Goal: Transaction & Acquisition: Obtain resource

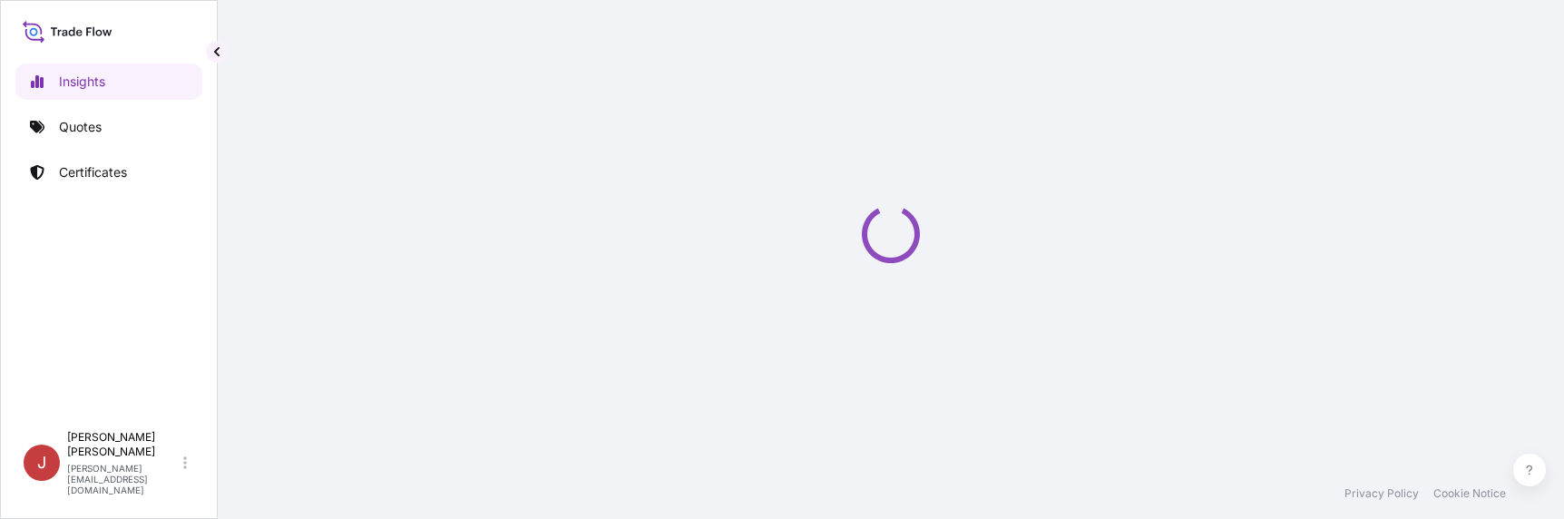
select select "2025"
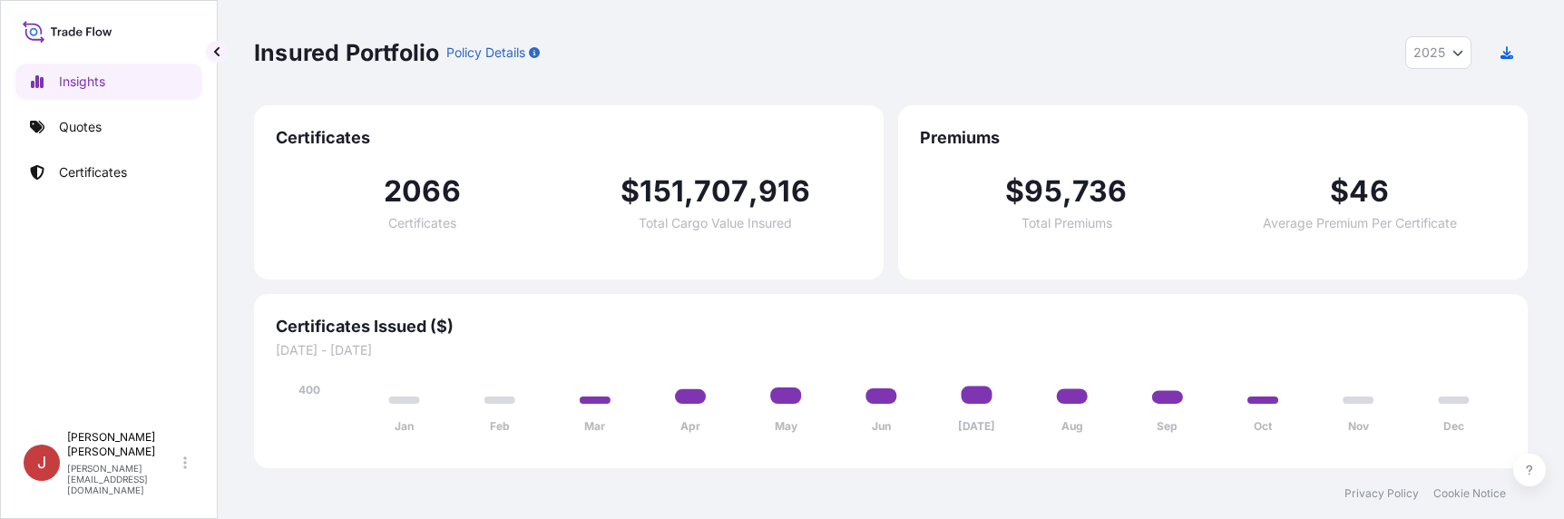
click at [11, 352] on div "Insights Quotes Certificates J [PERSON_NAME] [PERSON_NAME][EMAIL_ADDRESS][DOMAI…" at bounding box center [109, 259] width 218 height 519
click at [73, 133] on p "Quotes" at bounding box center [80, 127] width 43 height 18
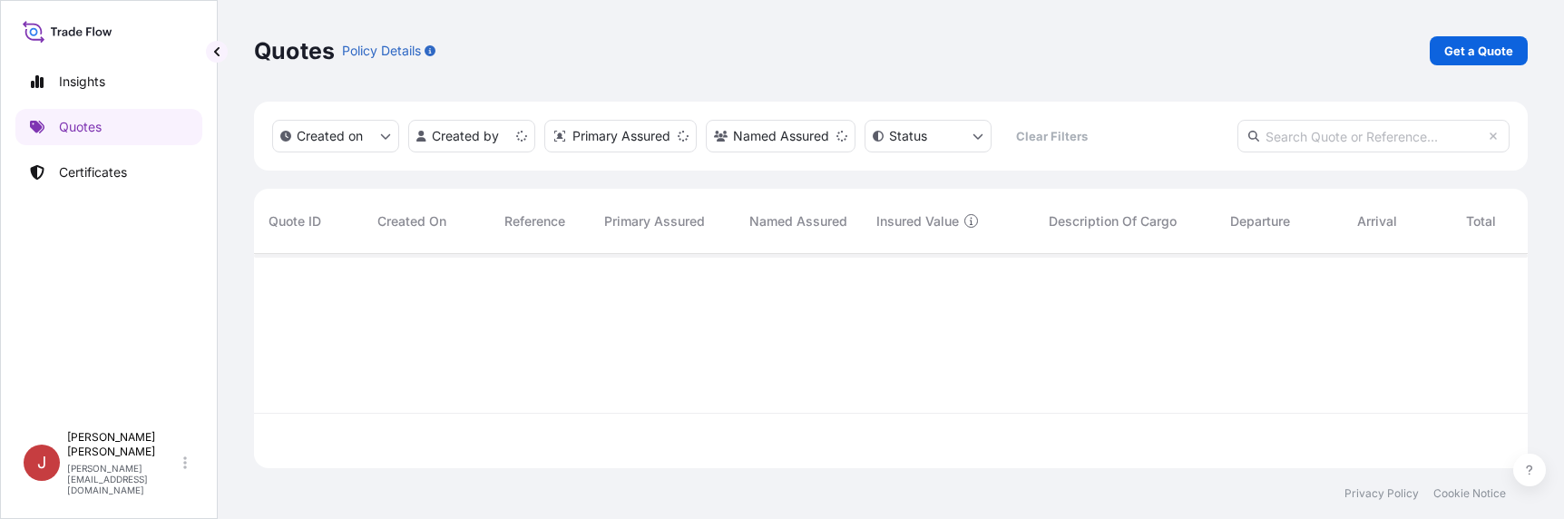
scroll to position [211, 1260]
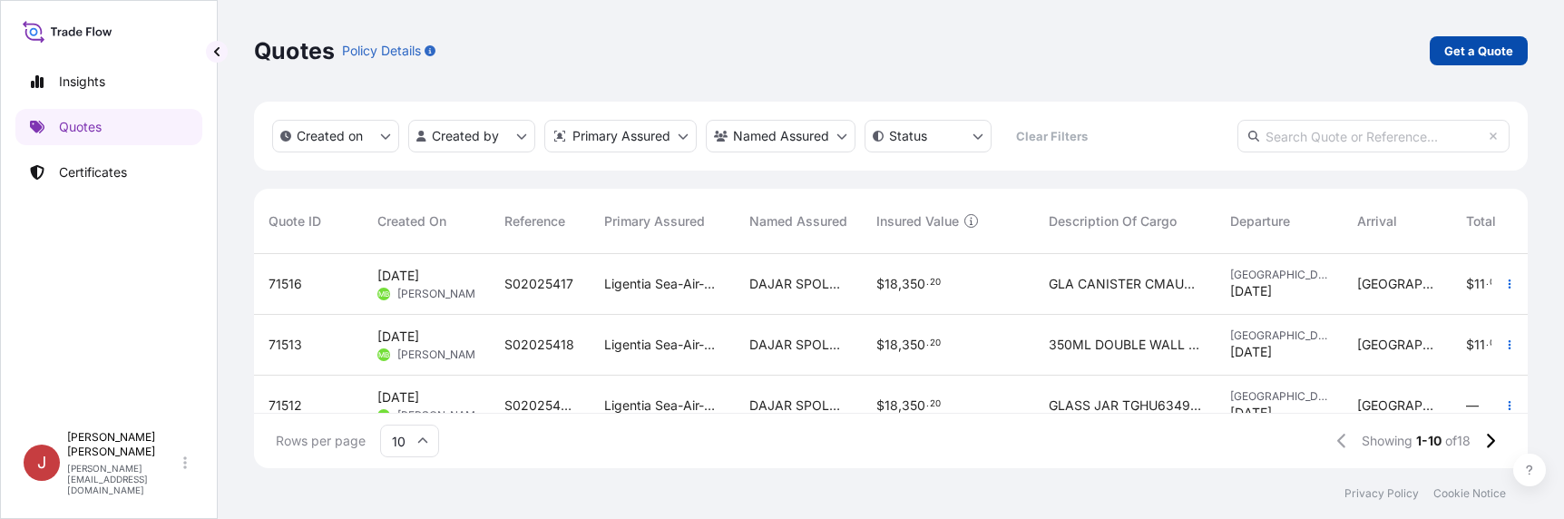
click at [1514, 51] on link "Get a Quote" at bounding box center [1479, 50] width 98 height 29
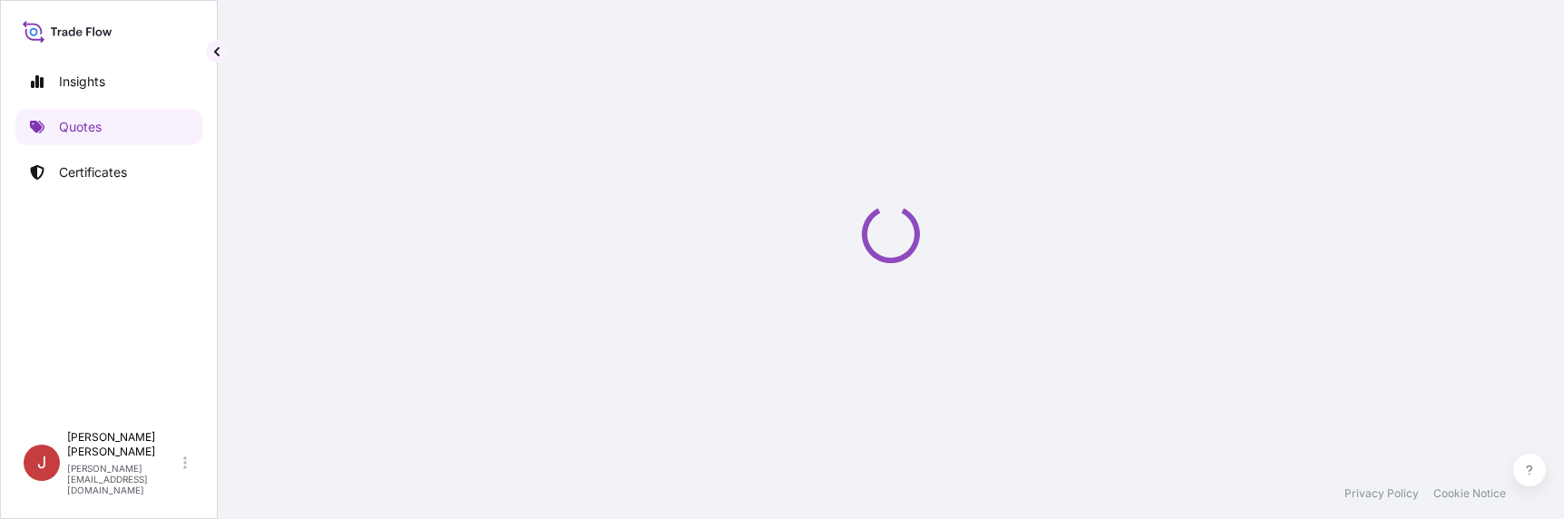
scroll to position [29, 0]
select select "Sea"
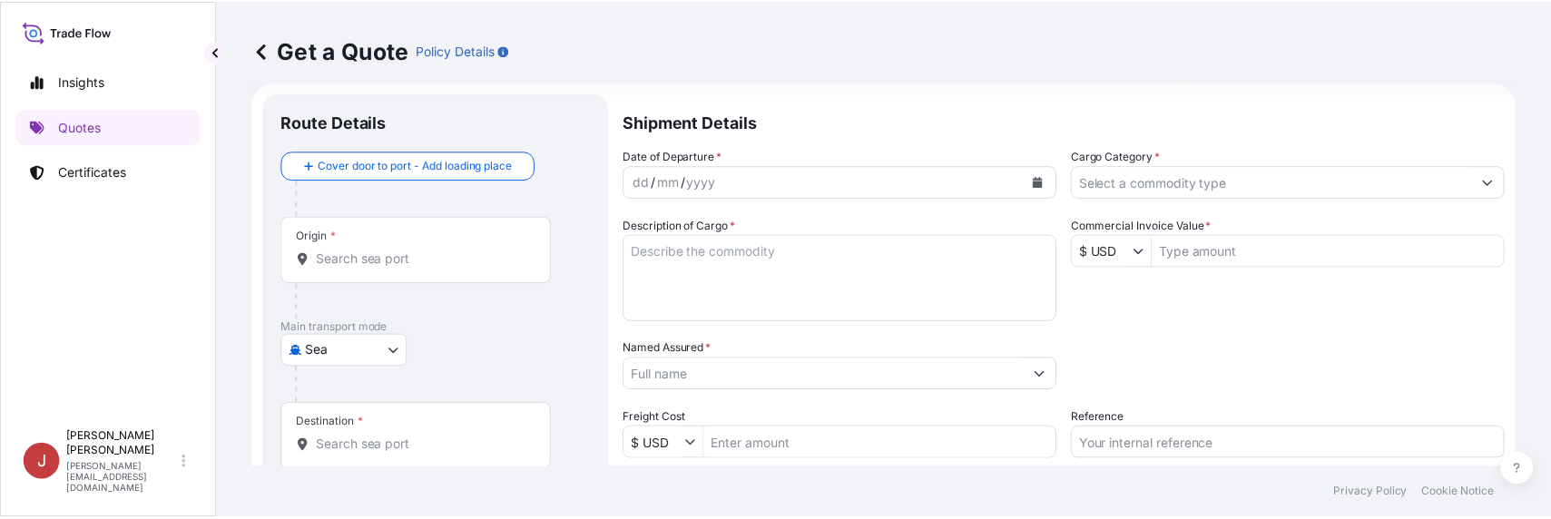
scroll to position [0, 0]
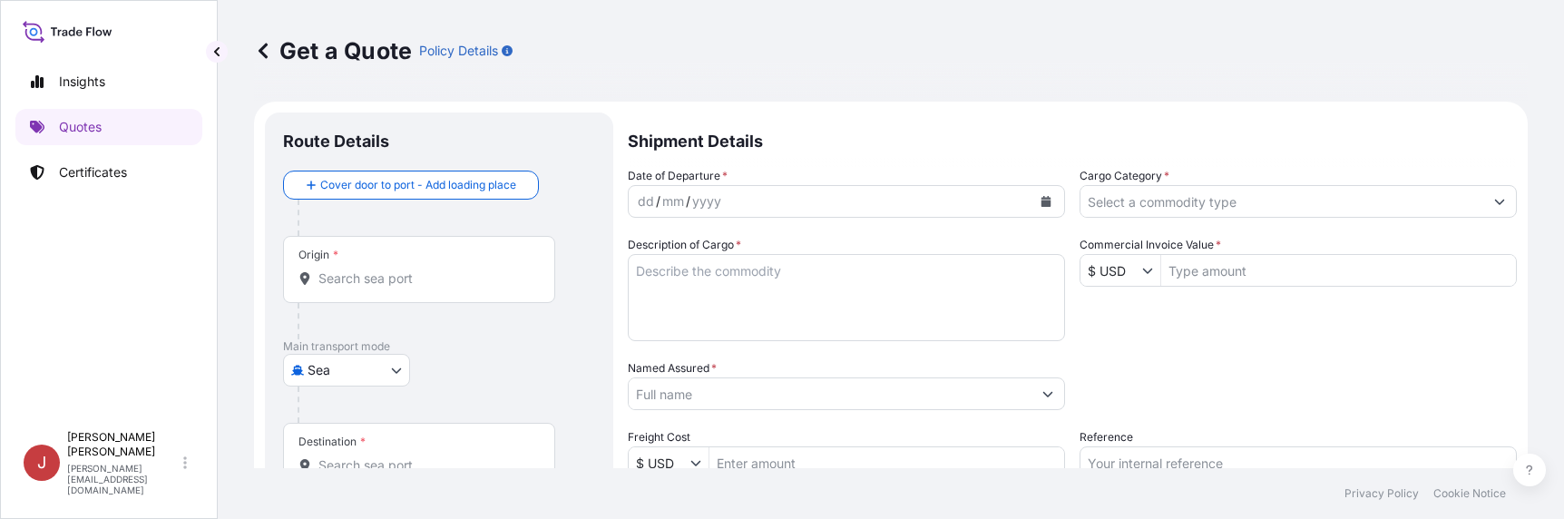
click at [860, 198] on div "dd / mm / yyyy" at bounding box center [830, 201] width 403 height 33
click at [74, 253] on div "Insights Quotes Certificates" at bounding box center [108, 234] width 187 height 375
click at [1046, 201] on button "Calendar" at bounding box center [1046, 201] width 29 height 29
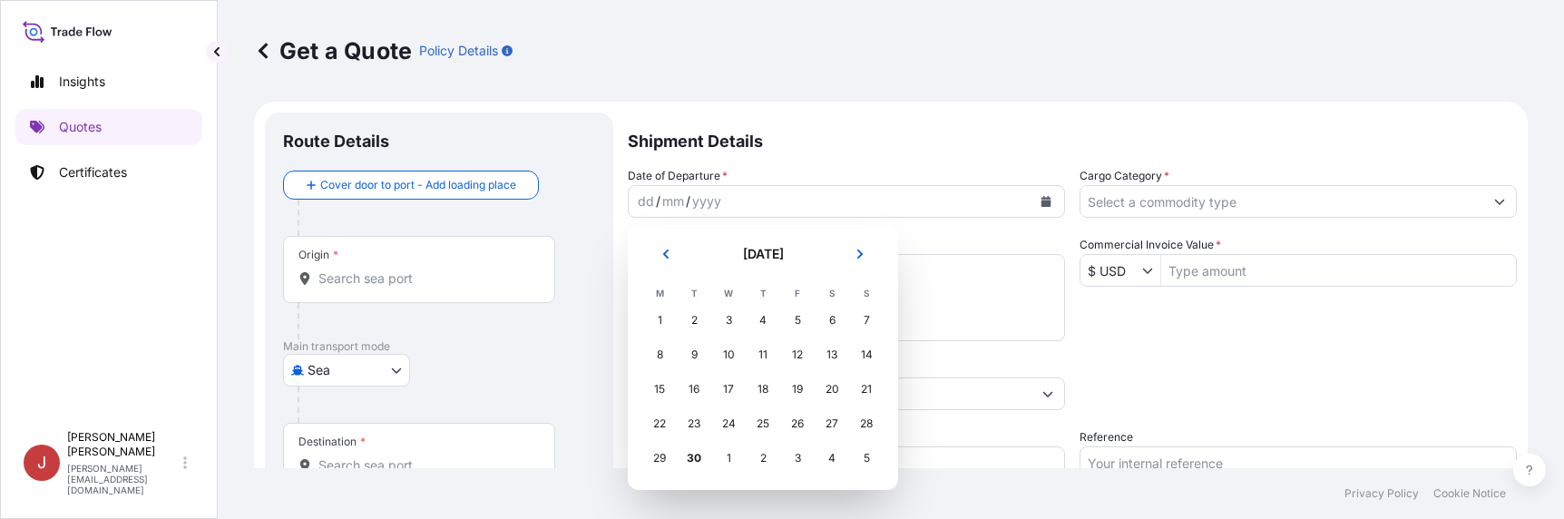
click at [724, 457] on div "1" at bounding box center [728, 458] width 33 height 33
click at [731, 456] on div "1" at bounding box center [728, 458] width 33 height 33
click at [853, 253] on button "Next" at bounding box center [860, 254] width 40 height 29
click at [723, 323] on div "1" at bounding box center [728, 320] width 33 height 33
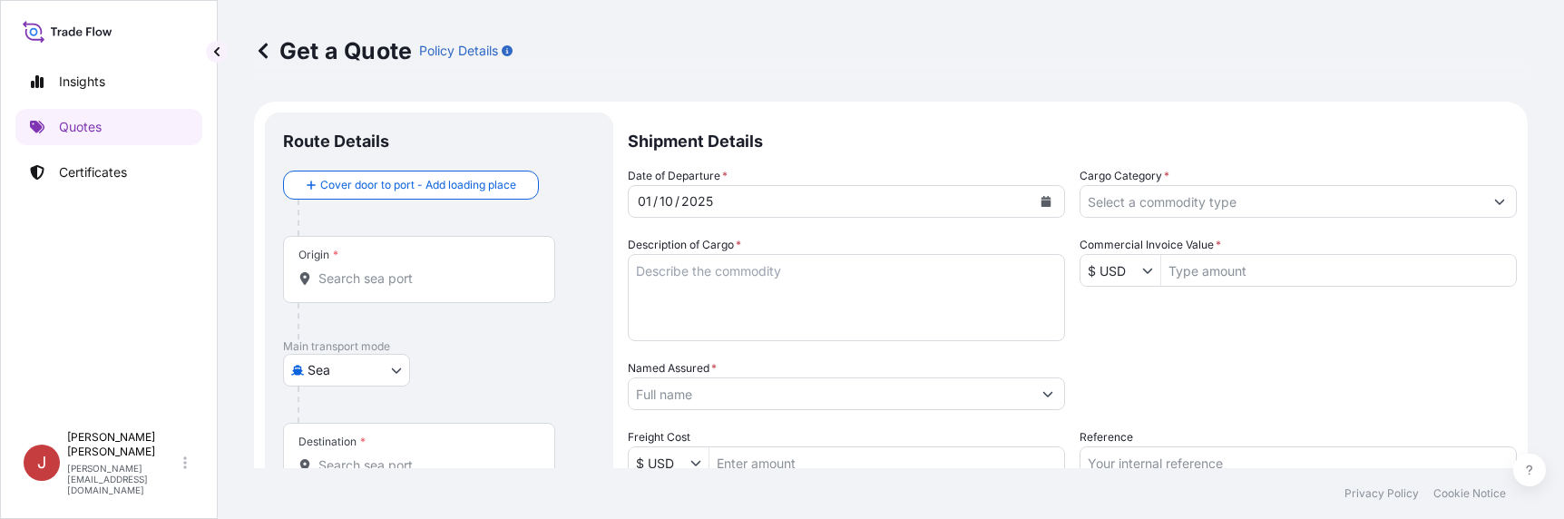
click at [722, 286] on textarea "Description of Cargo *" at bounding box center [846, 297] width 437 height 87
paste textarea "płytka PCB do ładowarek – tworzywo, miedź, śrubki (stal nierdzewna)"
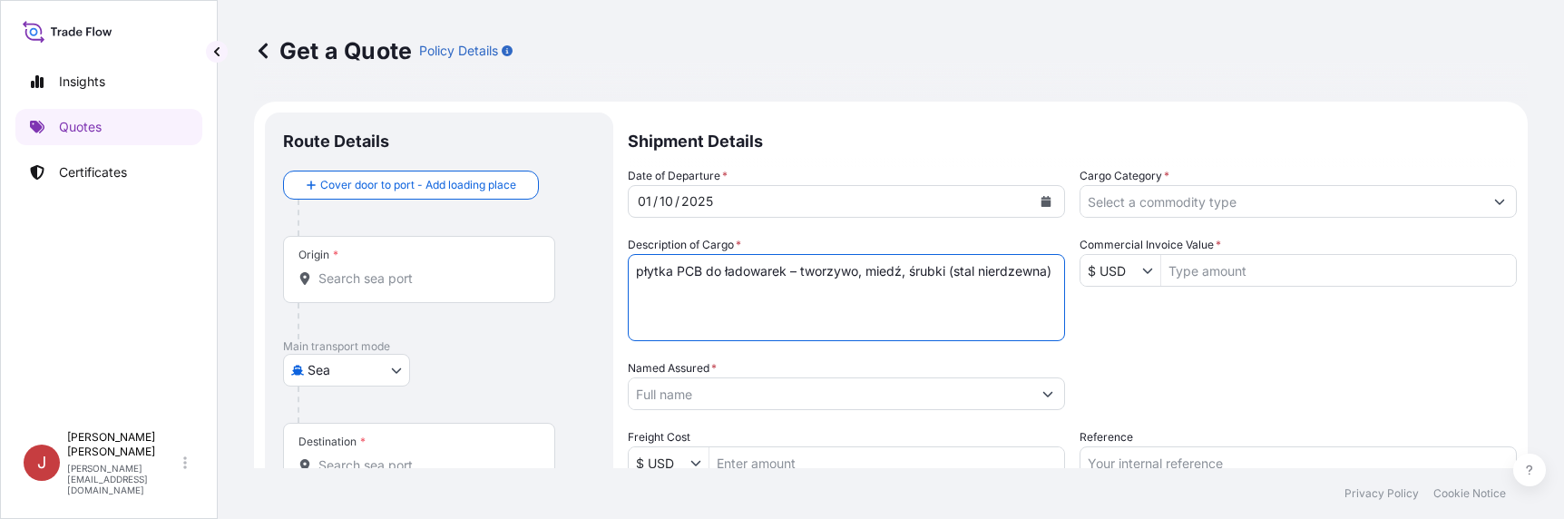
type textarea "płytka PCB do ładowarek – tworzywo, miedź, śrubki (stal nierdzewna)"
click at [1120, 270] on input "$ USD" at bounding box center [1112, 270] width 62 height 33
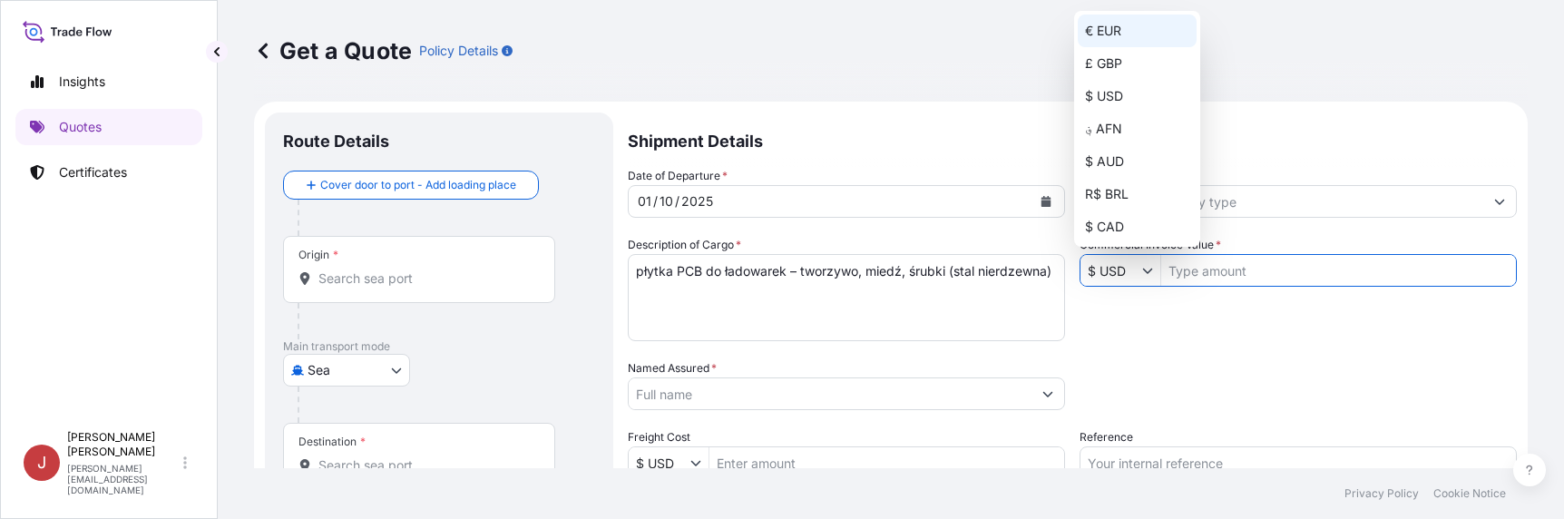
click at [1109, 25] on div "€ EUR" at bounding box center [1137, 31] width 119 height 33
type input "€ EUR"
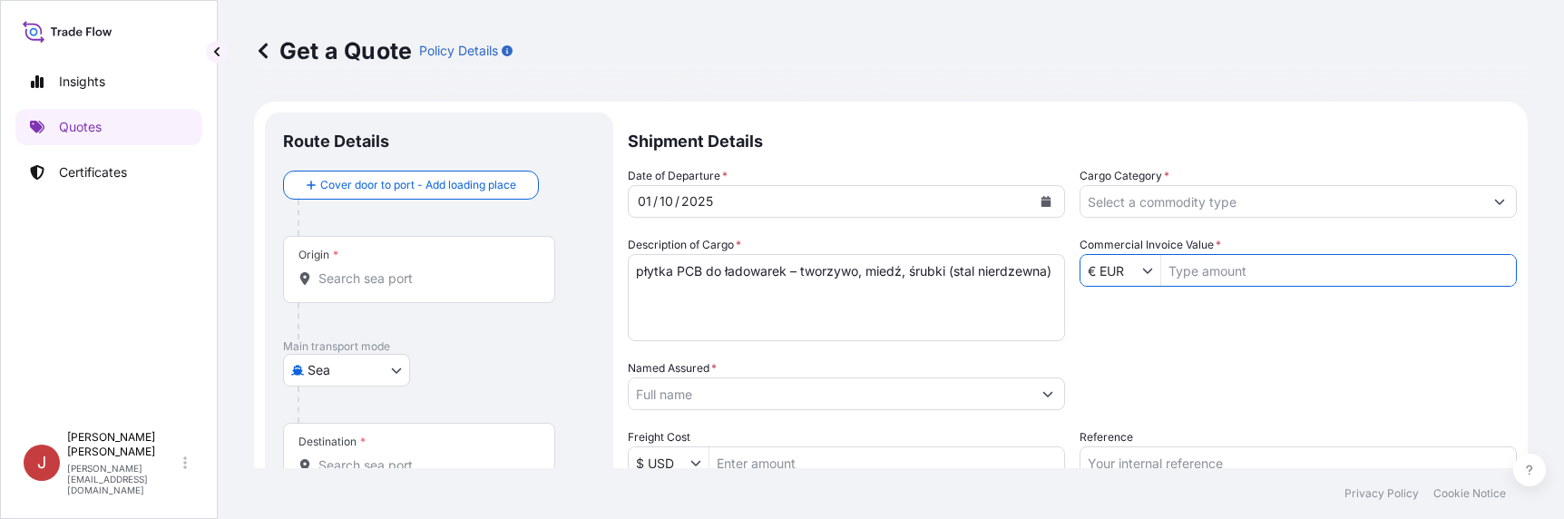
click at [1195, 269] on input "Commercial Invoice Value *" at bounding box center [1338, 270] width 355 height 33
type input "48,308"
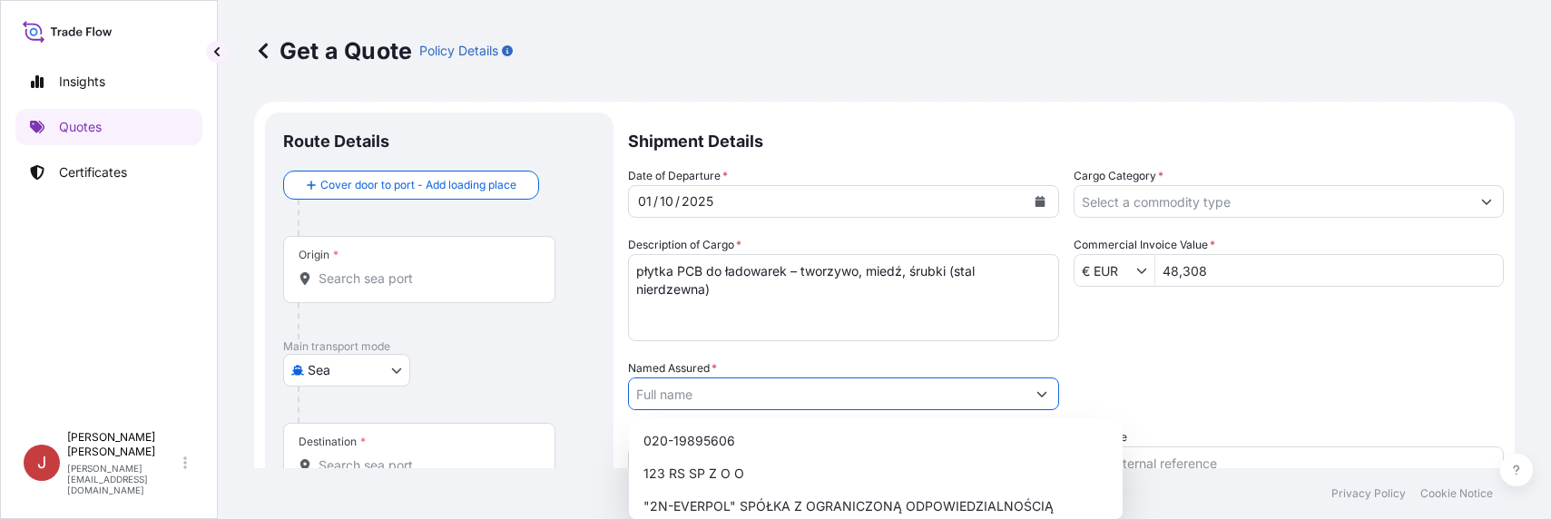
click at [903, 400] on input "Named Assured *" at bounding box center [827, 393] width 397 height 33
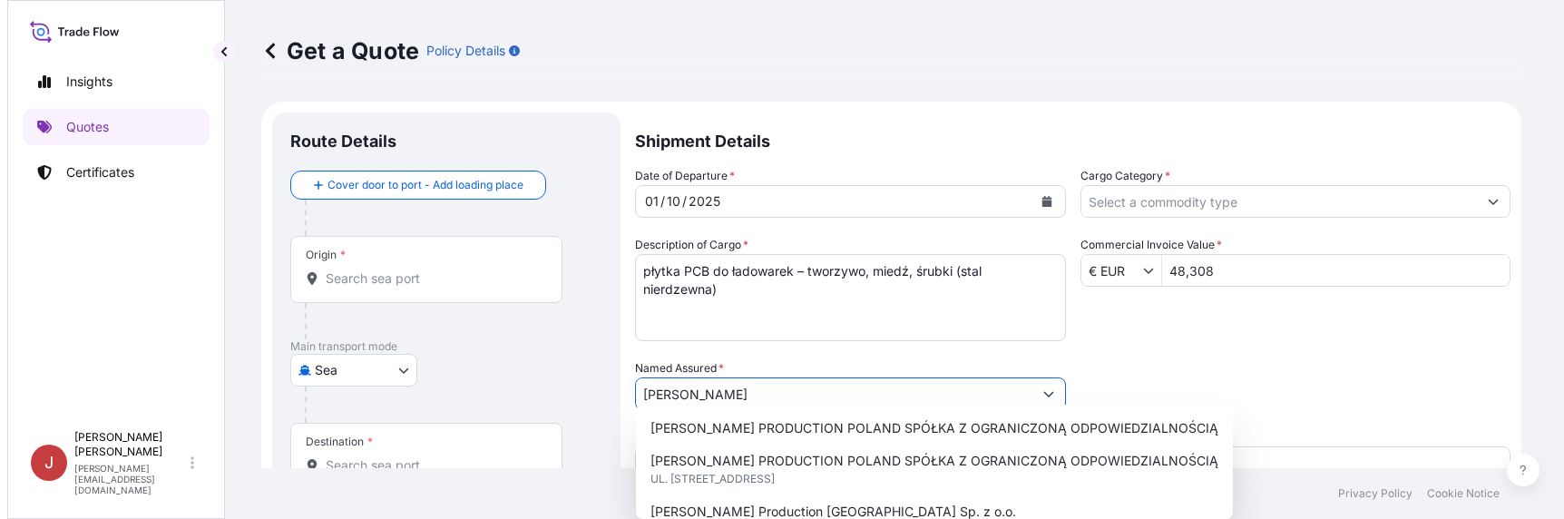
scroll to position [91, 0]
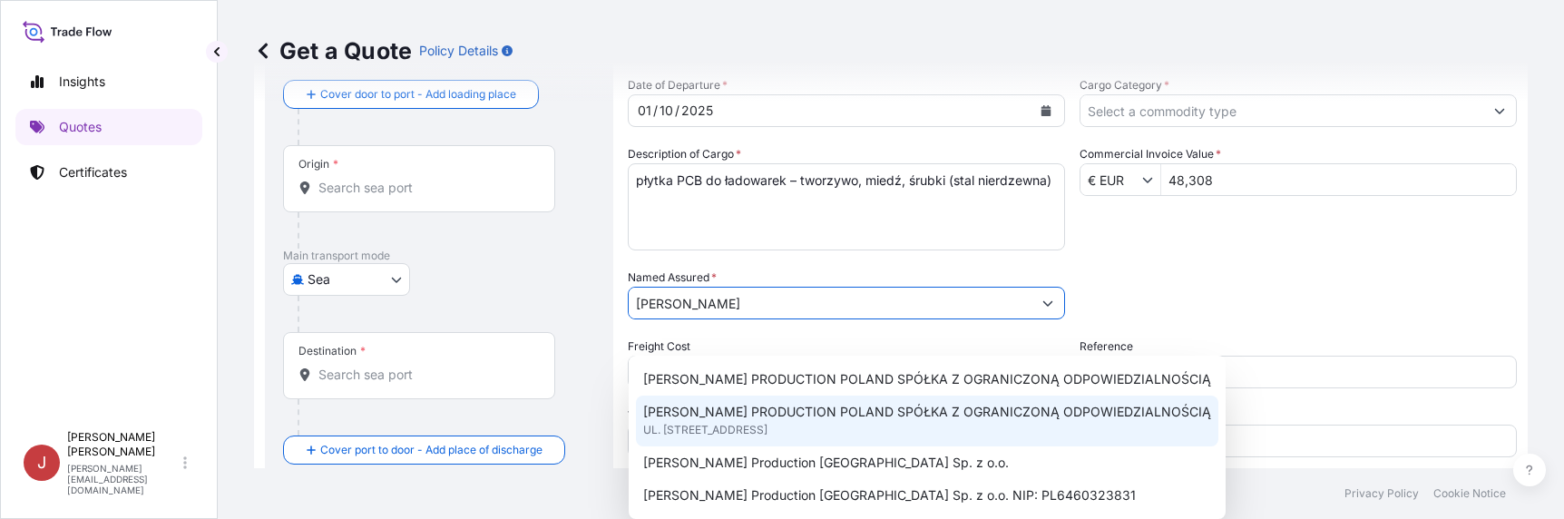
click at [866, 412] on span "[PERSON_NAME] PRODUCTION POLAND SPÓŁKA Z OGRANICZONĄ ODPOWIEDZIALNOŚCIĄ" at bounding box center [927, 412] width 568 height 18
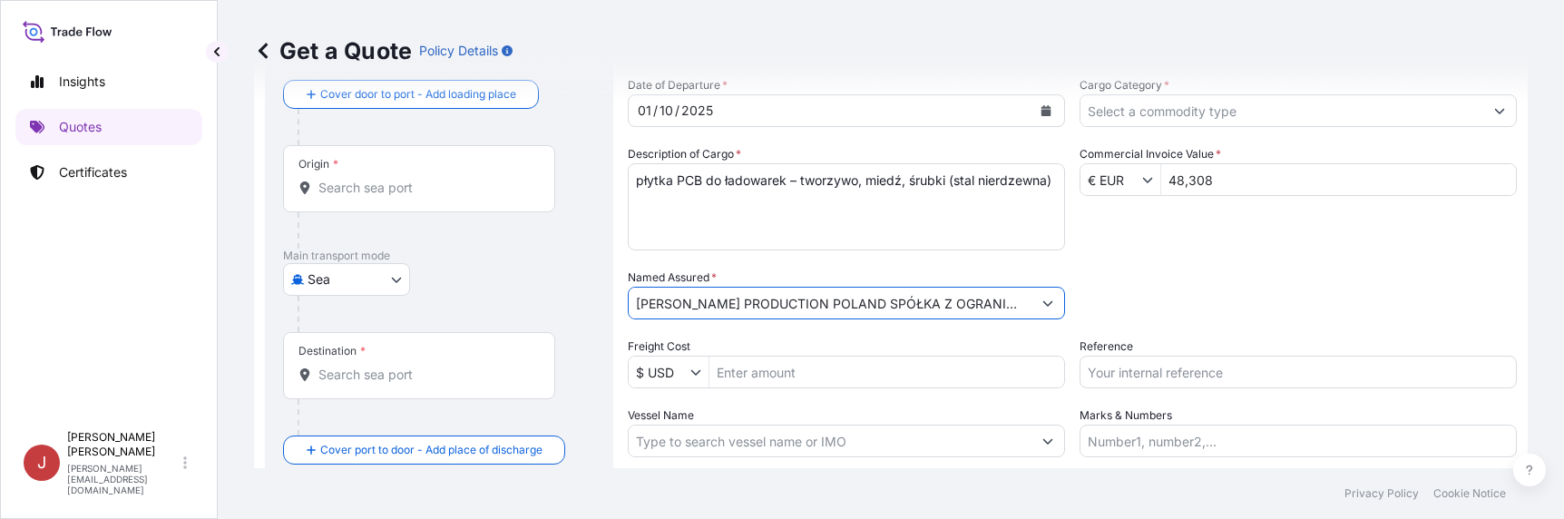
scroll to position [181, 0]
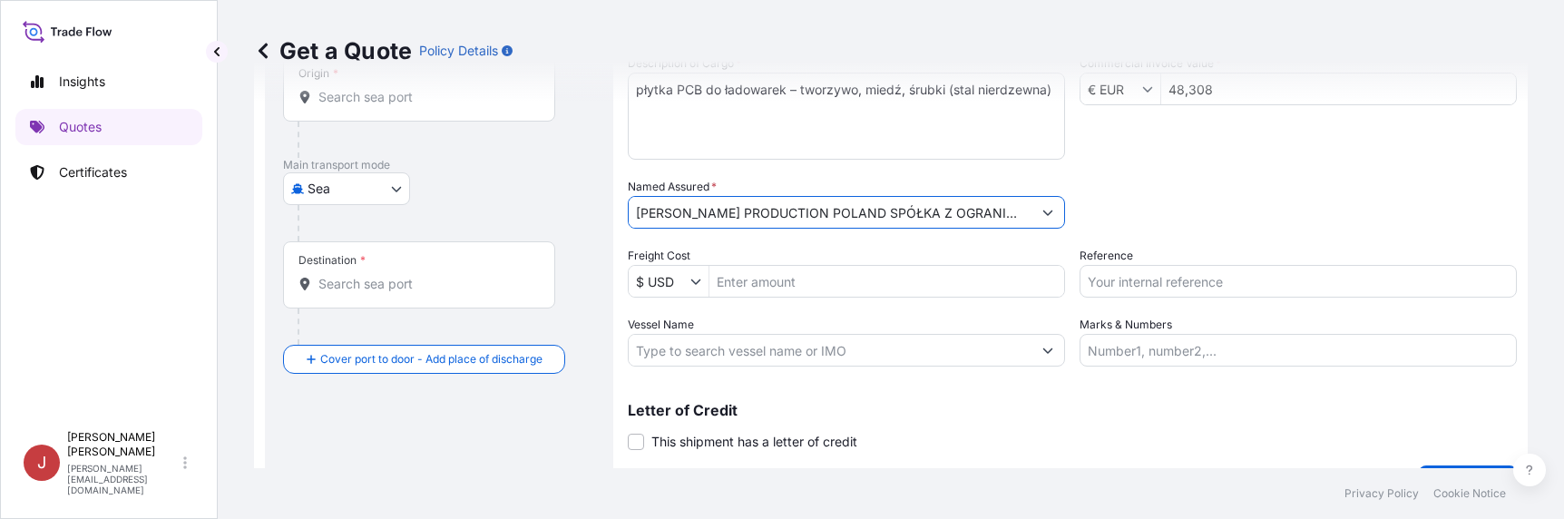
type input "[PERSON_NAME] PRODUCTION POLAND SPÓŁKA Z OGRANICZONĄ ODPOWIEDZIALNOŚCIĄ"
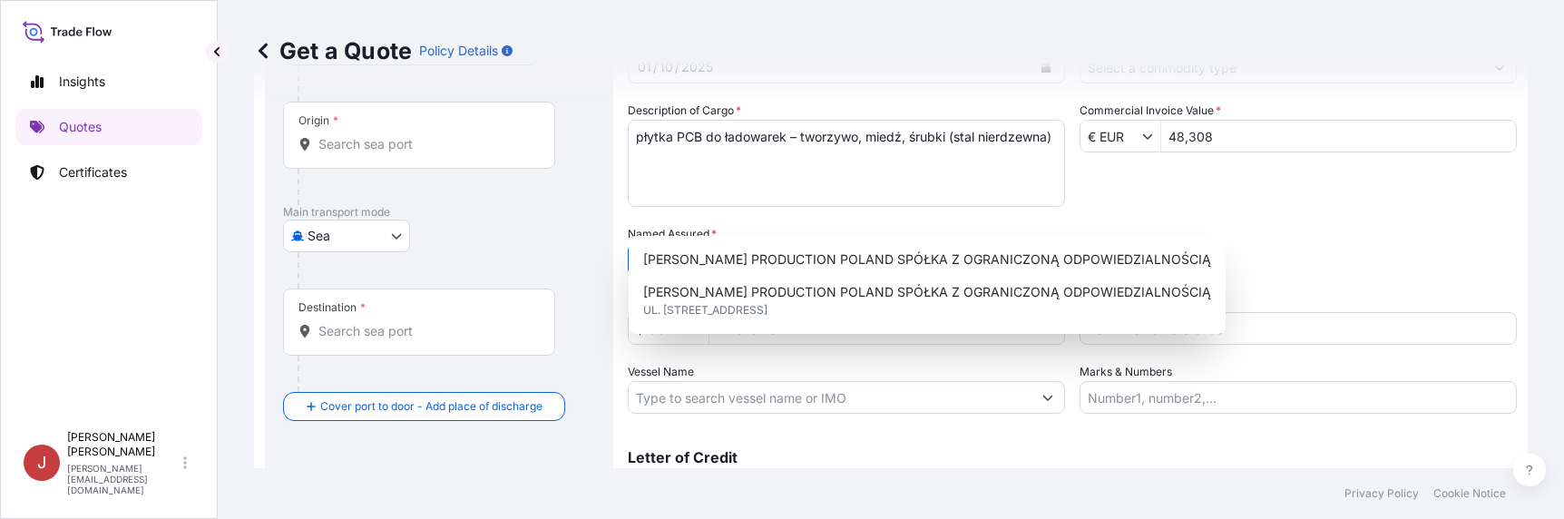
scroll to position [91, 0]
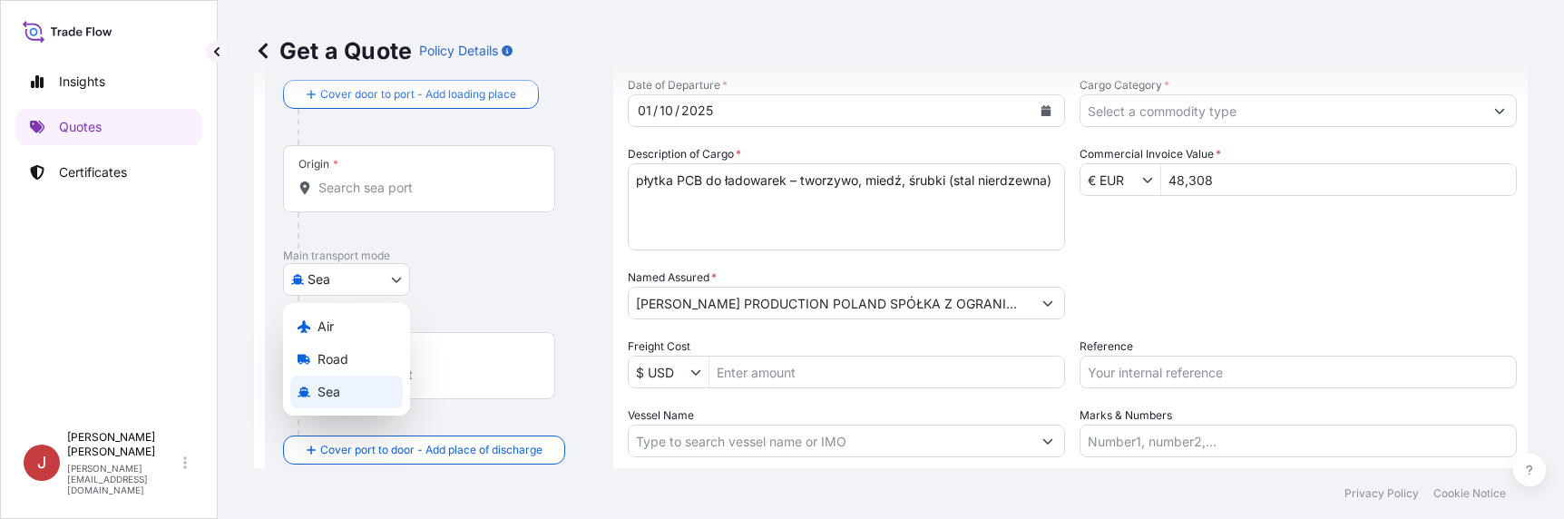
click at [405, 285] on body "2 options available. Insights Quotes Certificates J [PERSON_NAME] [EMAIL_ADDRES…" at bounding box center [782, 259] width 1564 height 519
click at [380, 321] on div "Air" at bounding box center [346, 326] width 113 height 33
select select "Air"
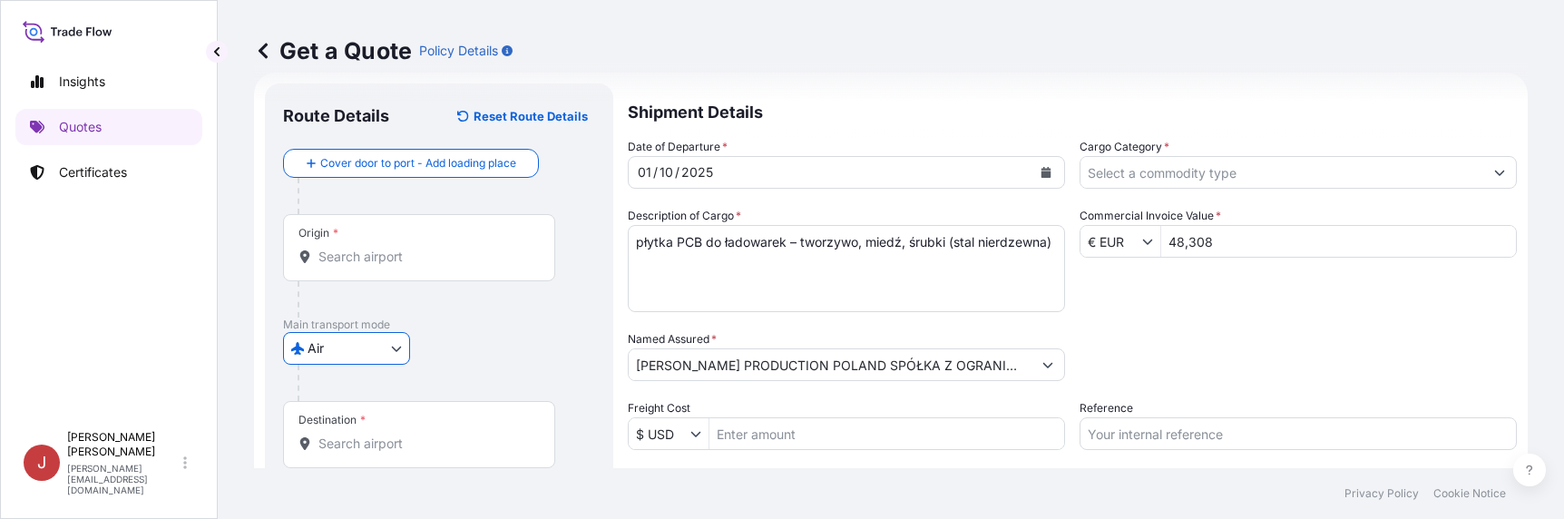
scroll to position [0, 0]
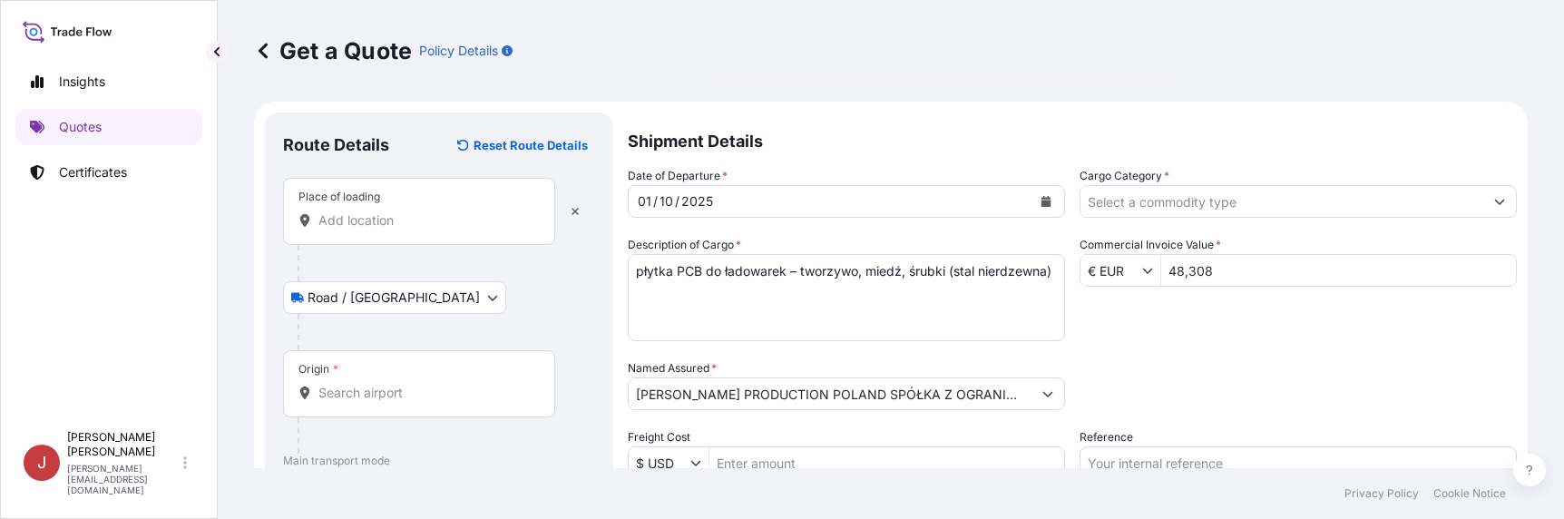
click at [421, 231] on div "Place of loading" at bounding box center [419, 211] width 272 height 67
click at [421, 230] on input "Place of loading" at bounding box center [425, 220] width 214 height 18
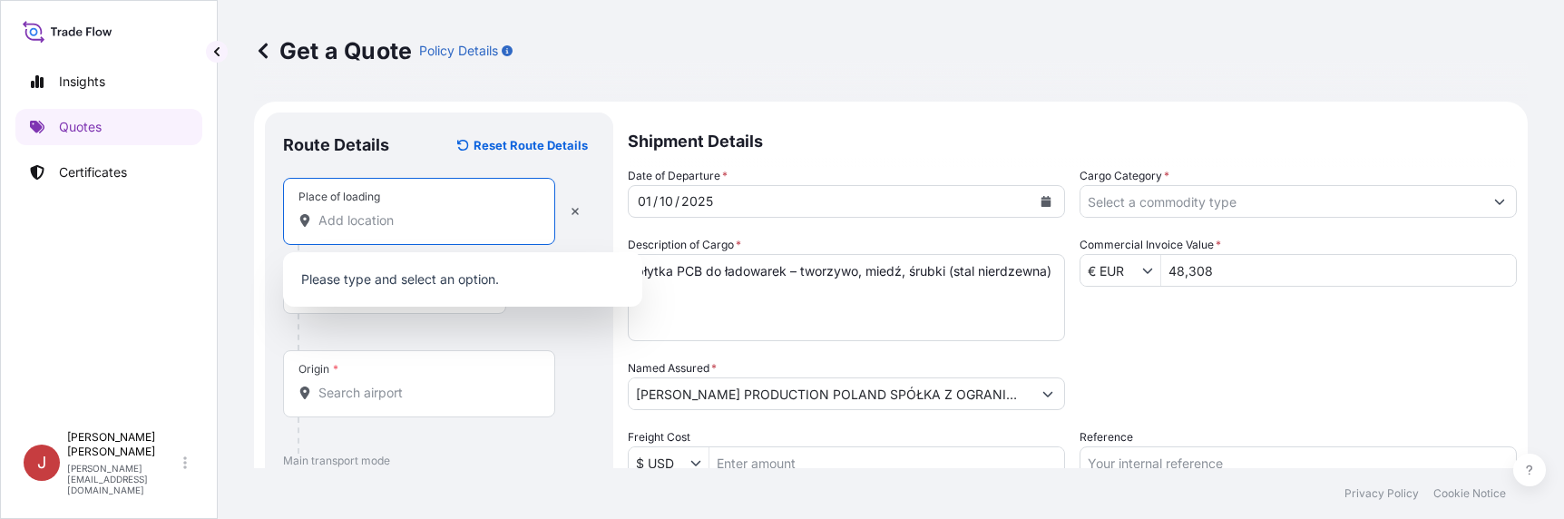
paste input "[GEOGRAPHIC_DATA]"
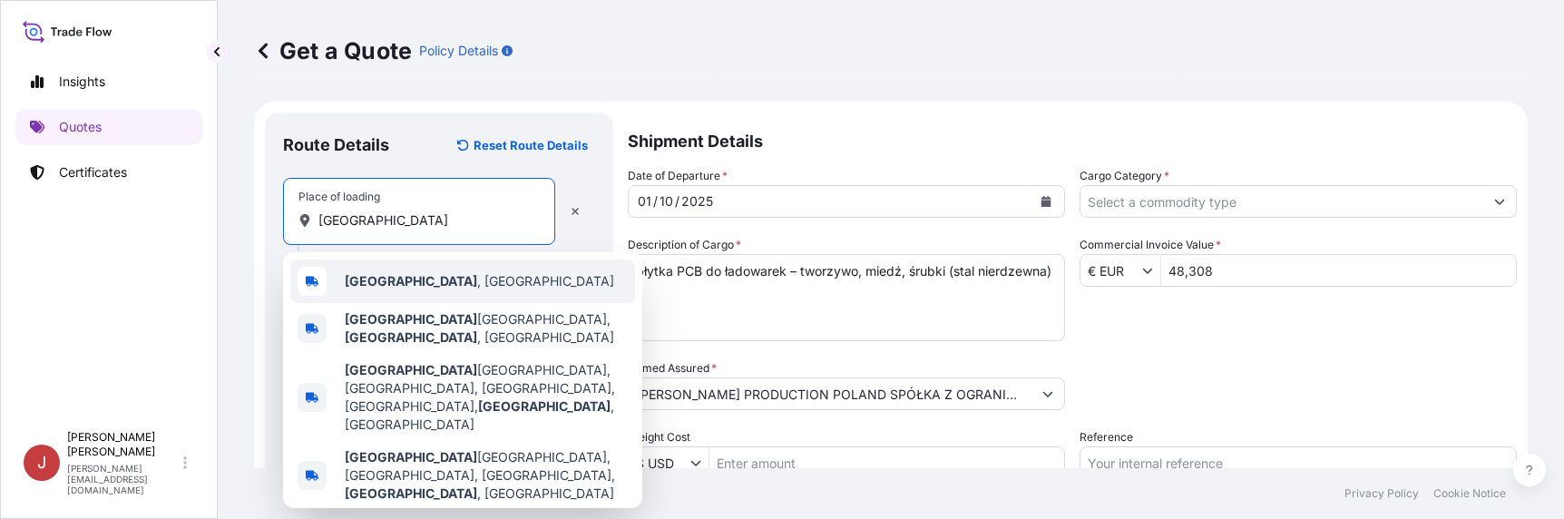
click at [384, 284] on b "[GEOGRAPHIC_DATA]" at bounding box center [411, 280] width 132 height 15
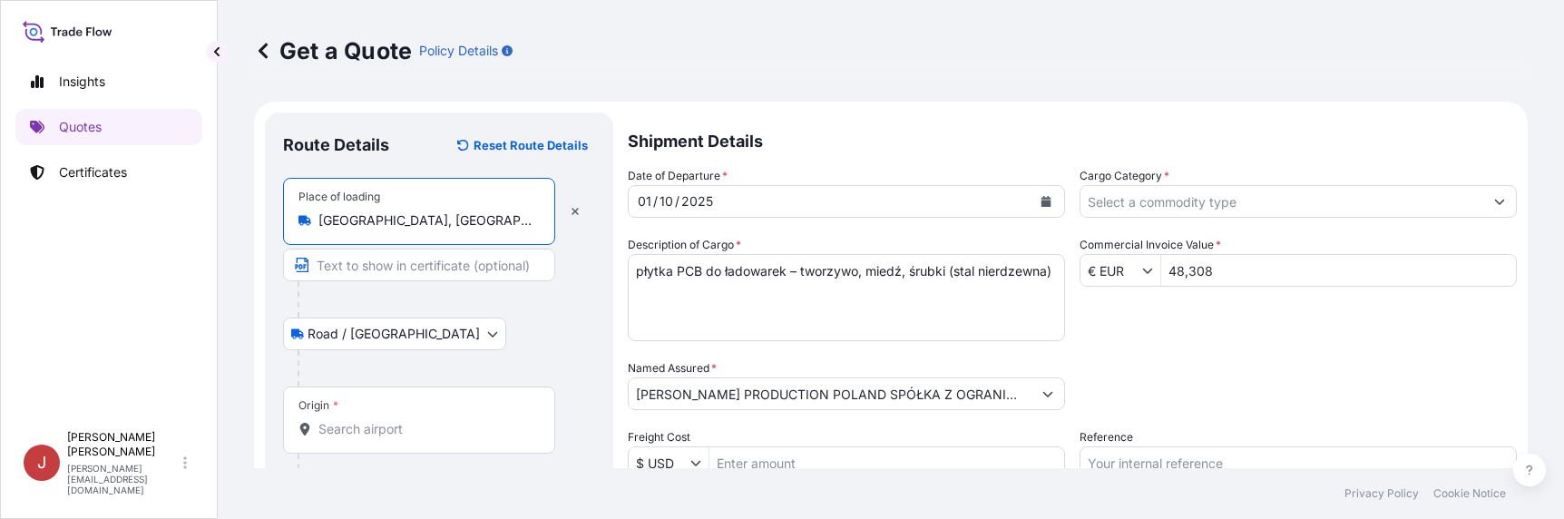
type input "[GEOGRAPHIC_DATA], [GEOGRAPHIC_DATA]"
click at [414, 424] on input "Origin *" at bounding box center [425, 429] width 214 height 18
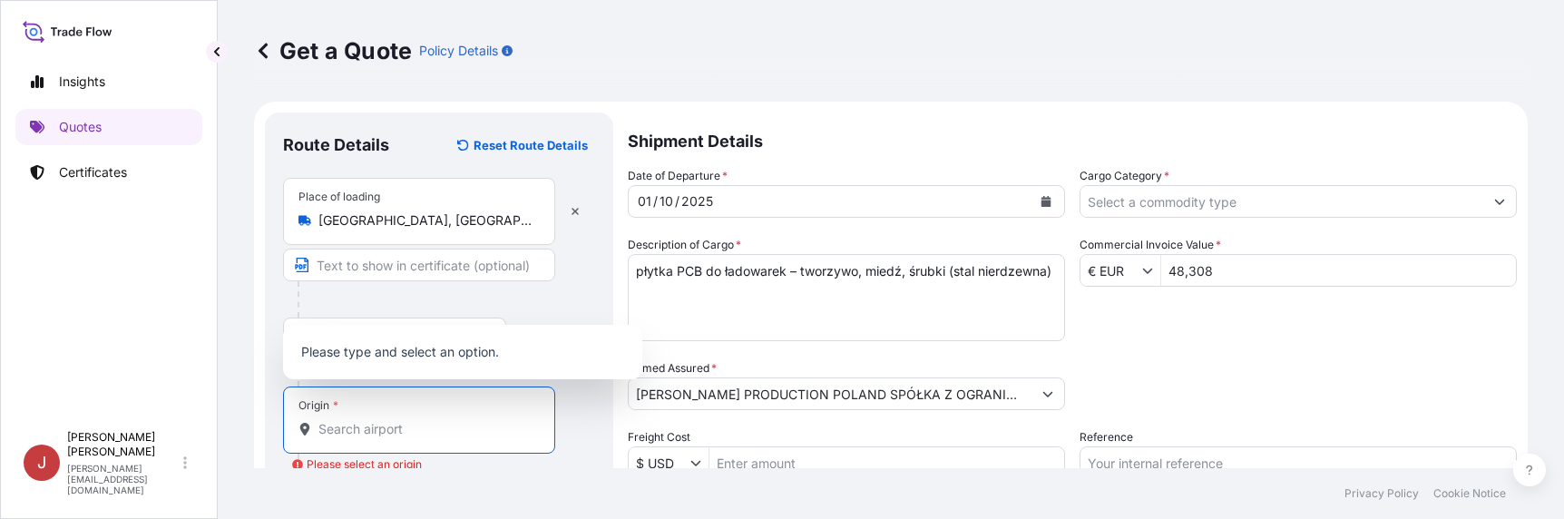
click at [354, 426] on input "Origin * Please select an origin" at bounding box center [425, 429] width 214 height 18
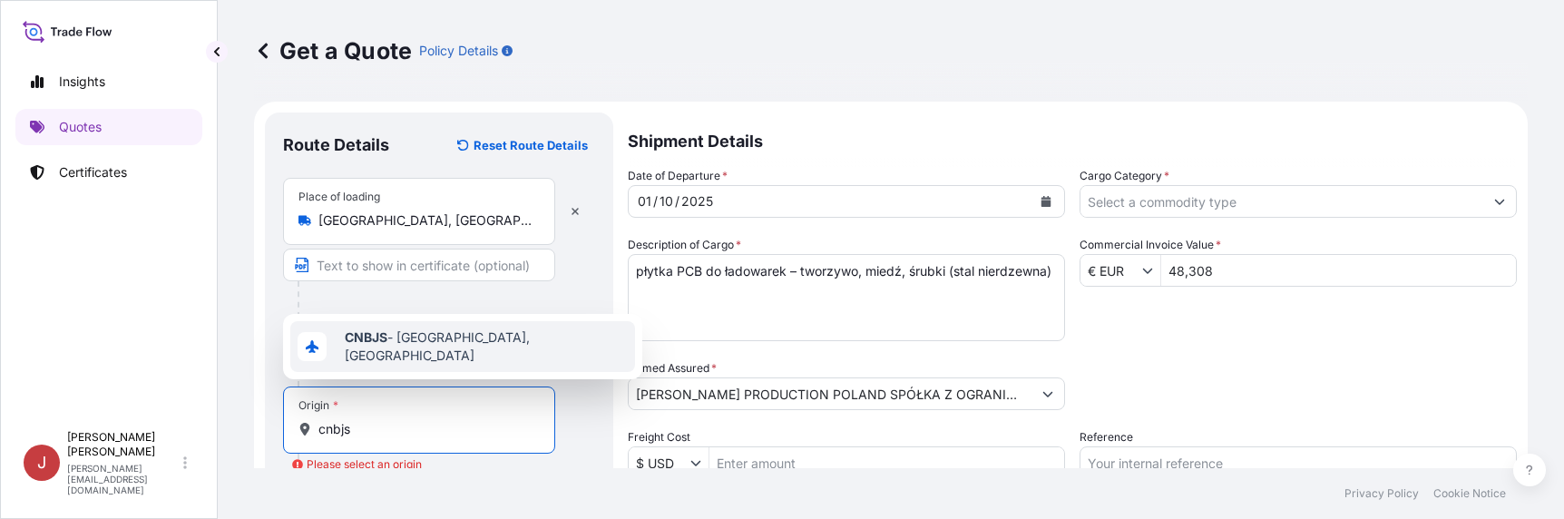
click at [422, 351] on span "CNBJS - [GEOGRAPHIC_DATA], [GEOGRAPHIC_DATA]" at bounding box center [486, 346] width 283 height 36
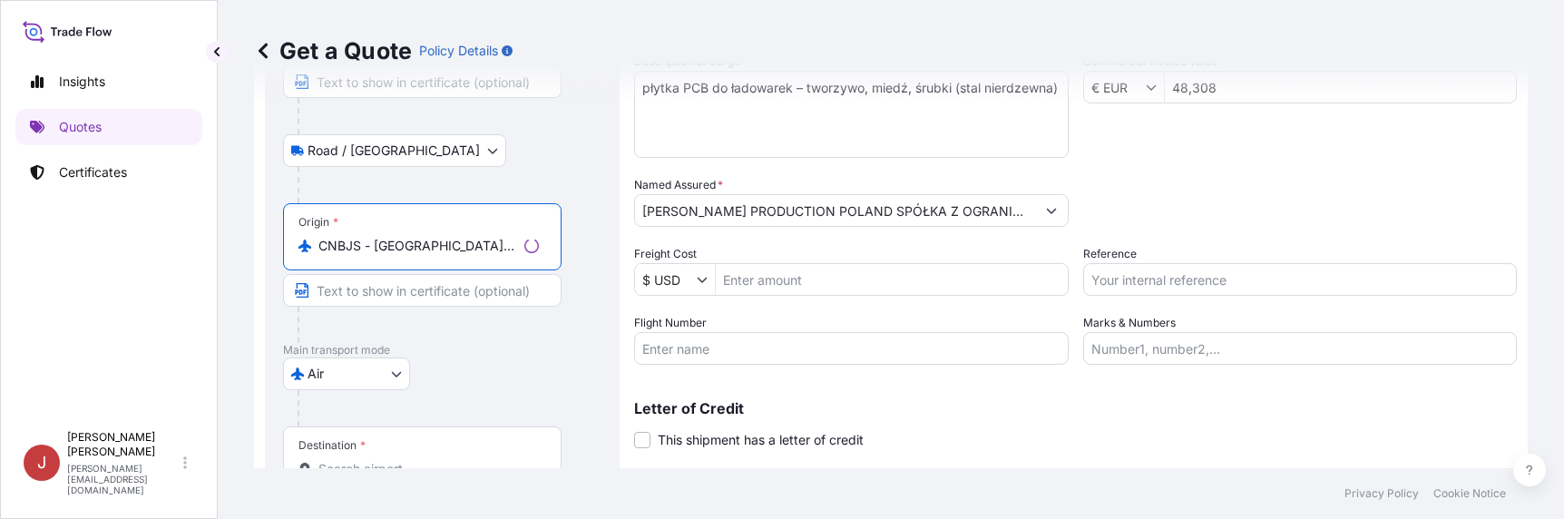
scroll to position [272, 0]
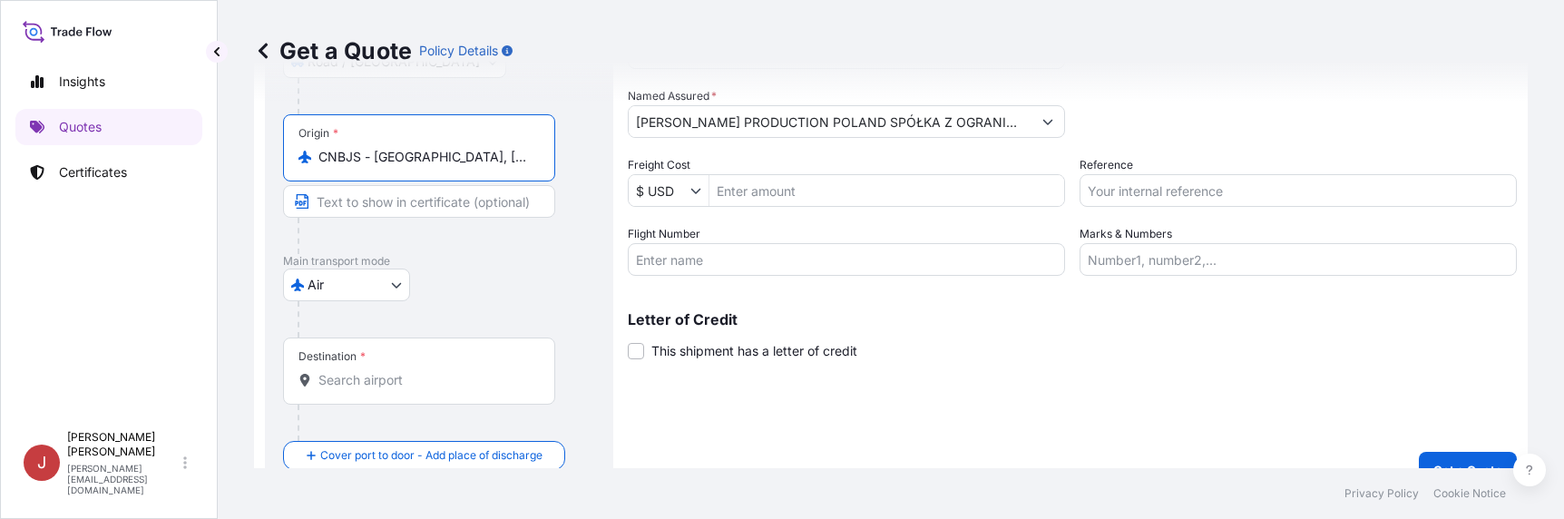
type input "CNBJS - [GEOGRAPHIC_DATA], [GEOGRAPHIC_DATA]"
click at [377, 383] on input "Destination *" at bounding box center [425, 380] width 214 height 18
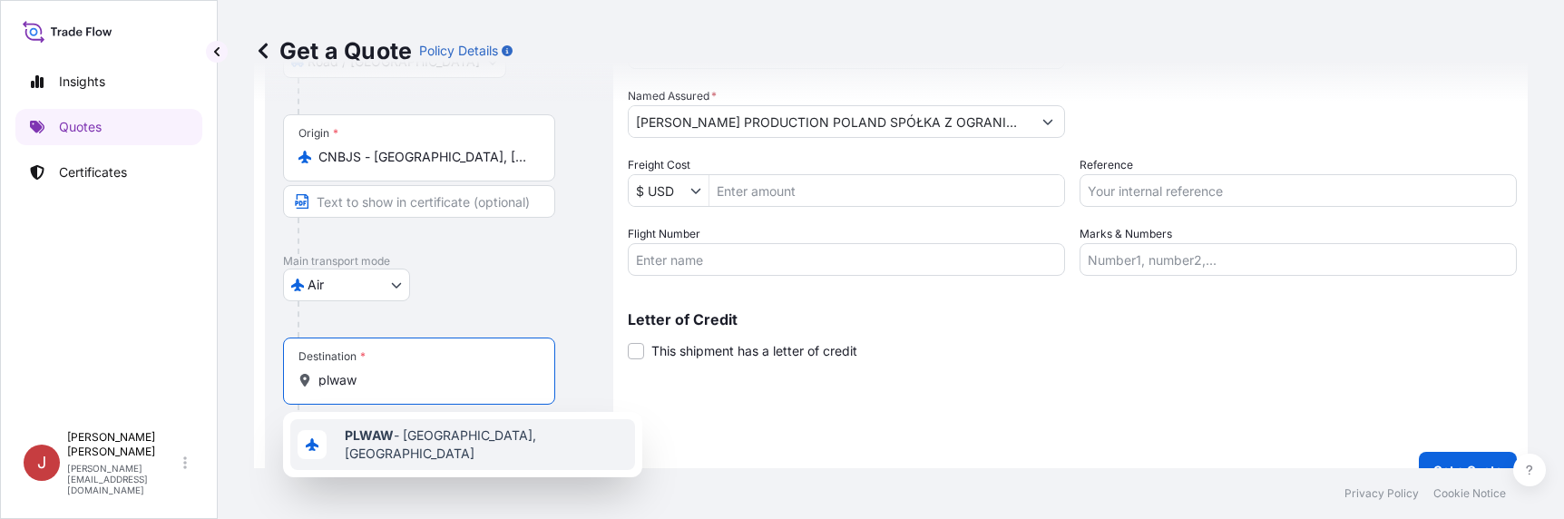
click at [378, 435] on b "PLWAW" at bounding box center [369, 434] width 49 height 15
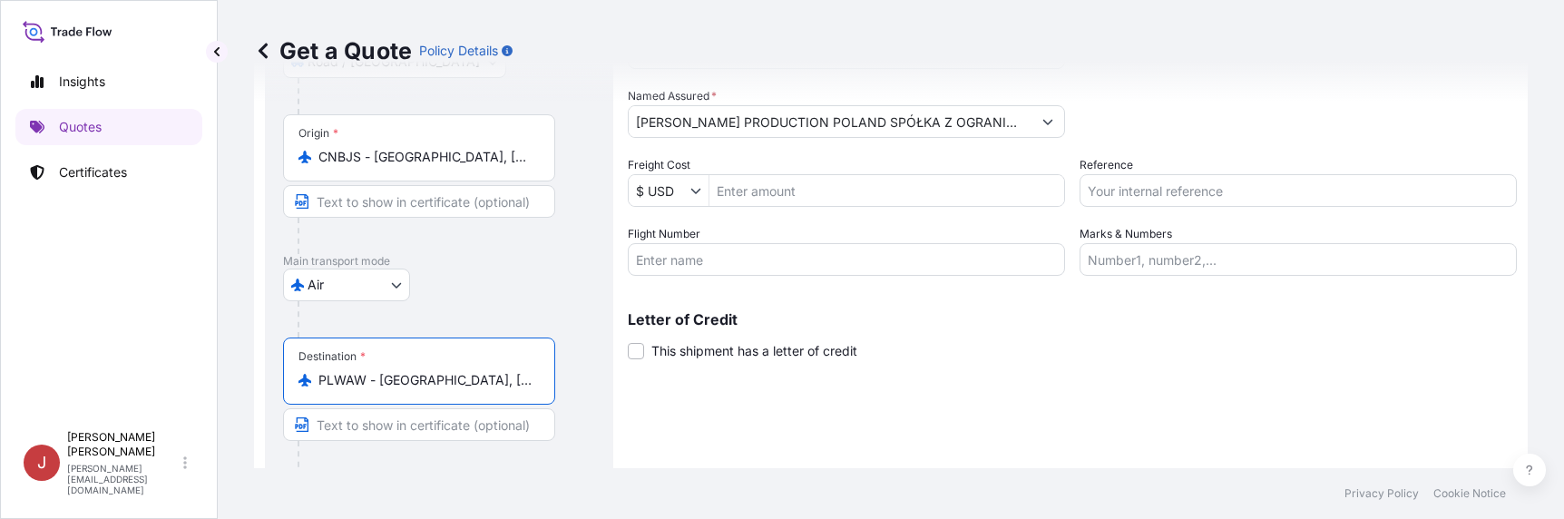
scroll to position [339, 0]
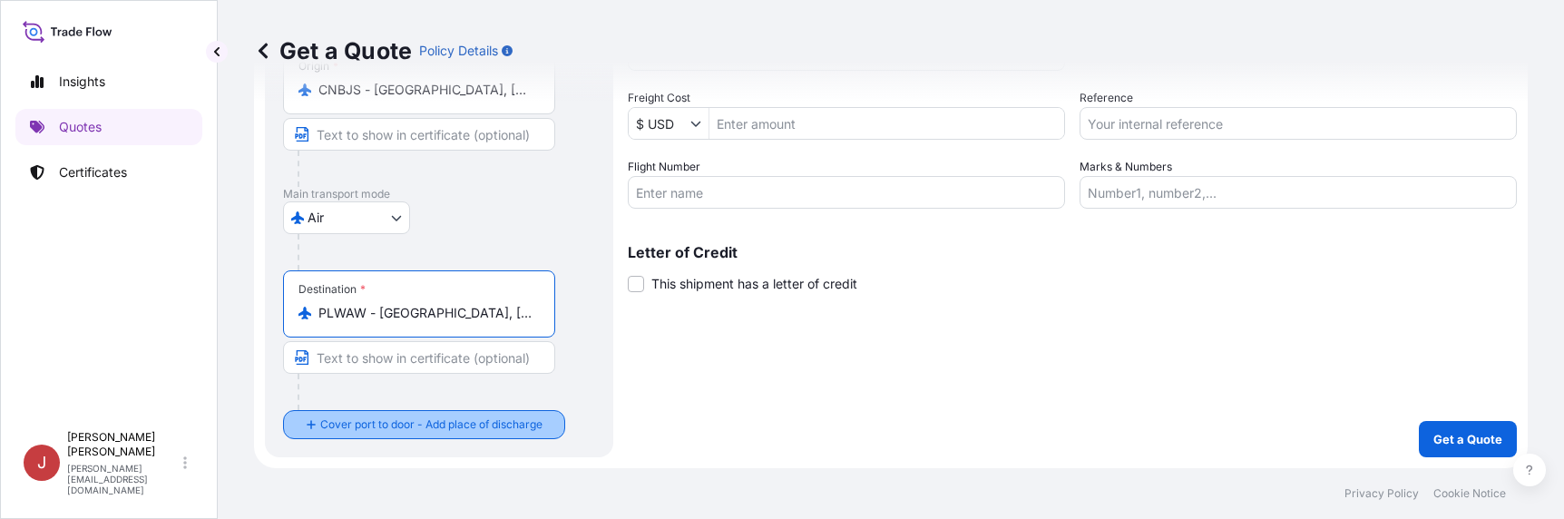
type input "PLWAW - [GEOGRAPHIC_DATA], [GEOGRAPHIC_DATA]"
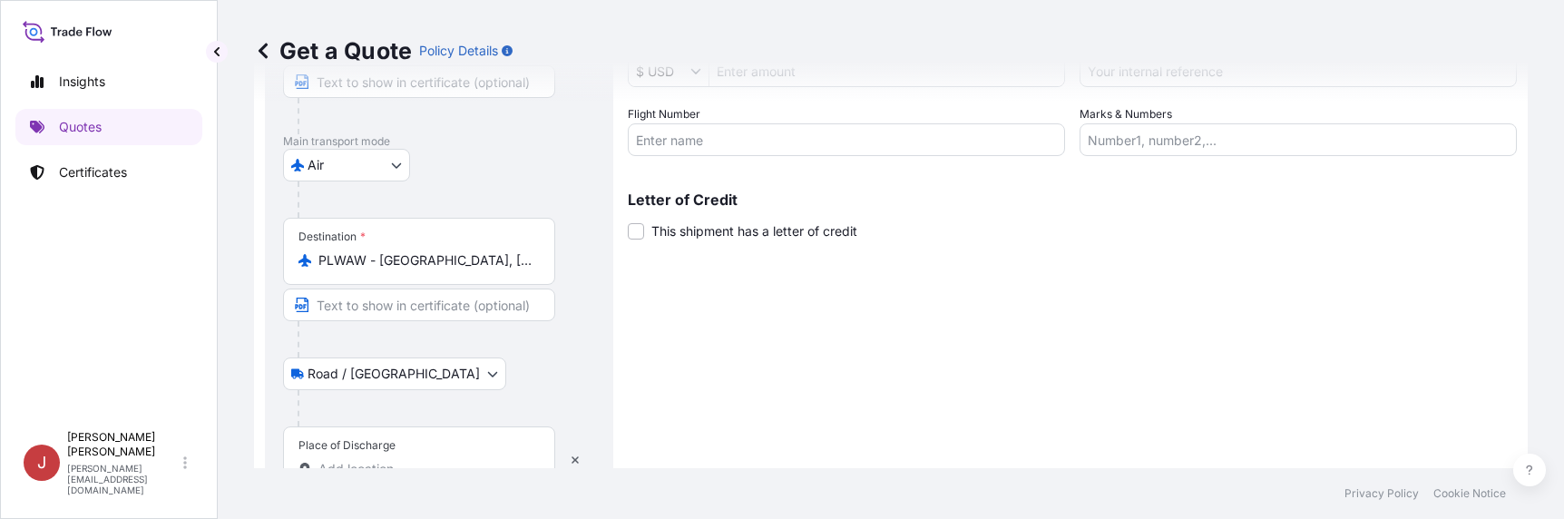
scroll to position [446, 0]
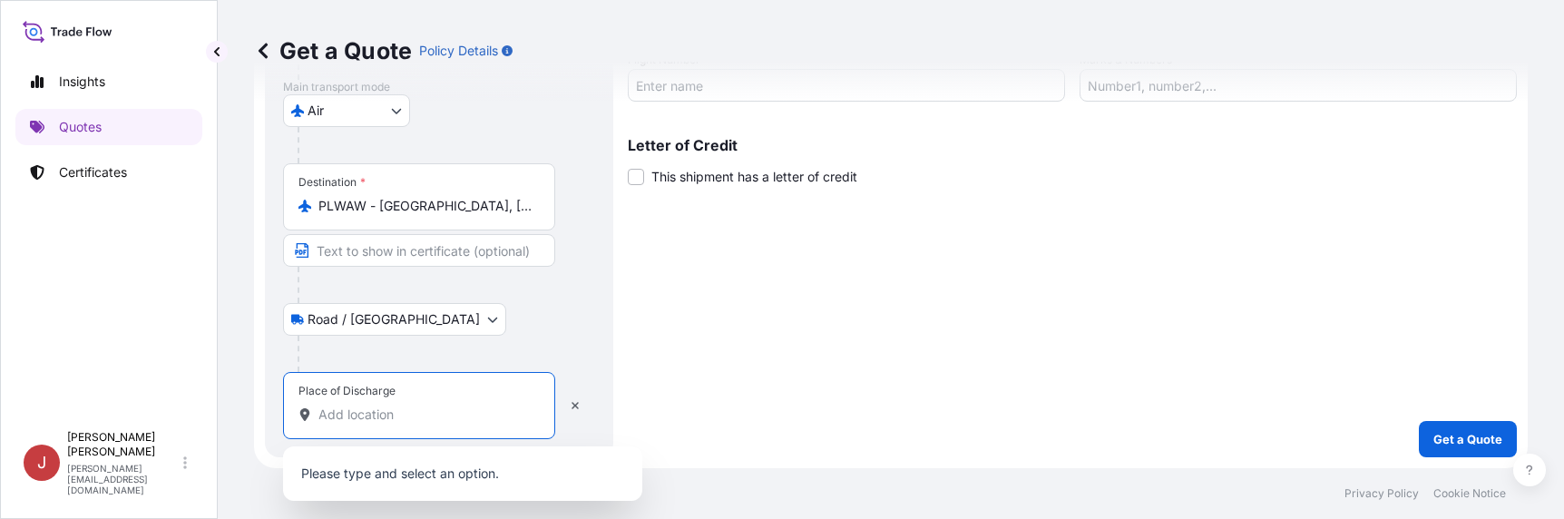
click at [391, 419] on input "Place of Discharge" at bounding box center [425, 415] width 214 height 18
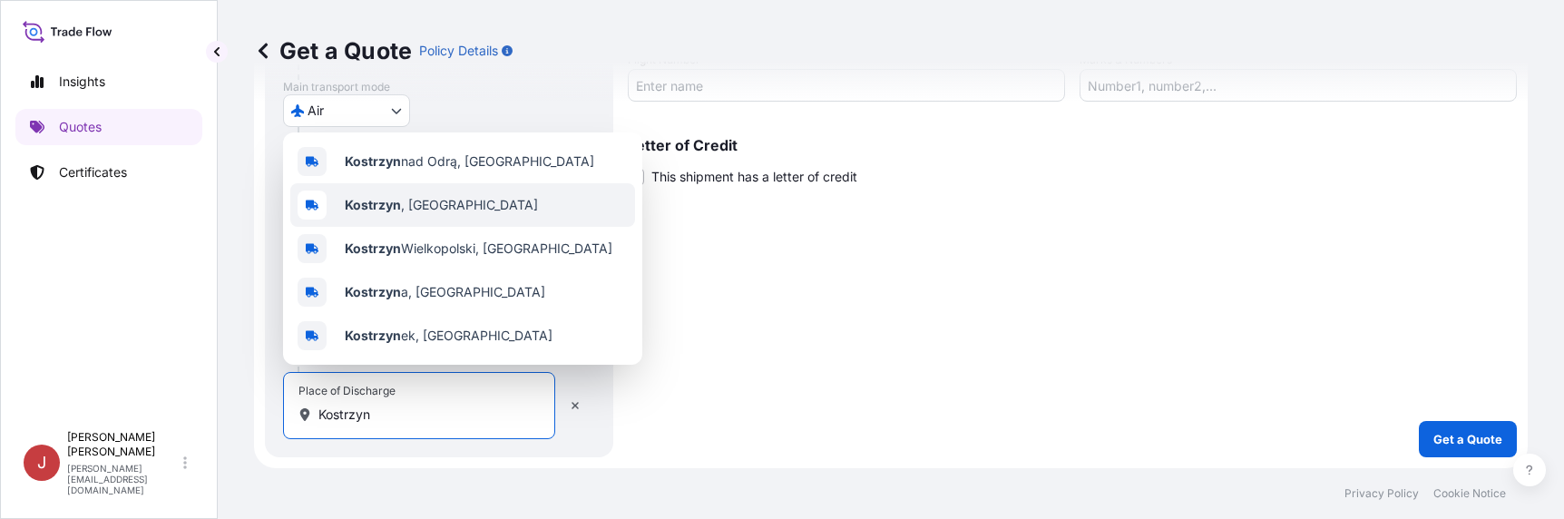
click at [408, 209] on span "[GEOGRAPHIC_DATA] , [GEOGRAPHIC_DATA]" at bounding box center [441, 205] width 193 height 18
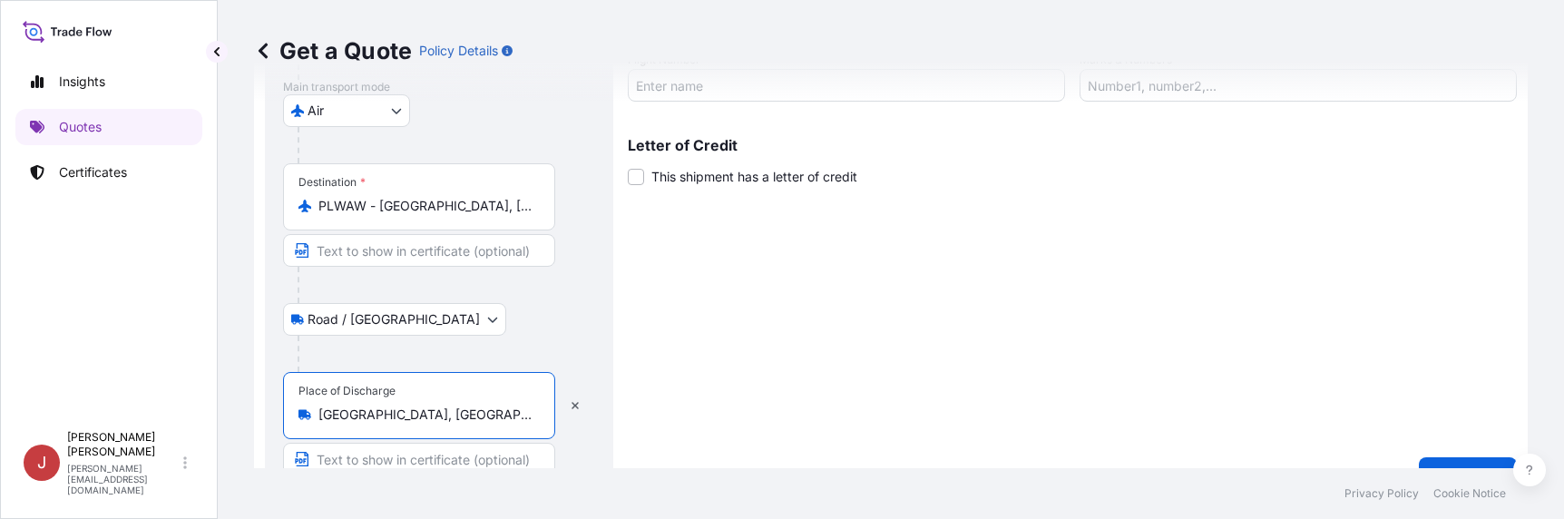
type input "[GEOGRAPHIC_DATA], [GEOGRAPHIC_DATA]"
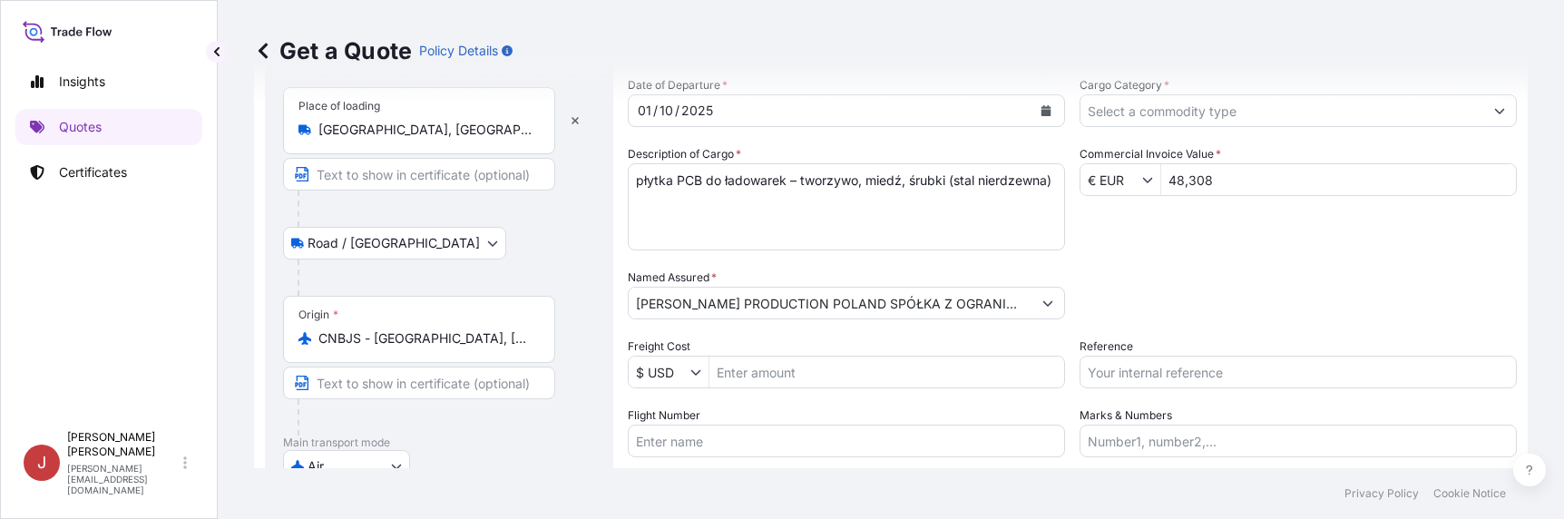
scroll to position [0, 0]
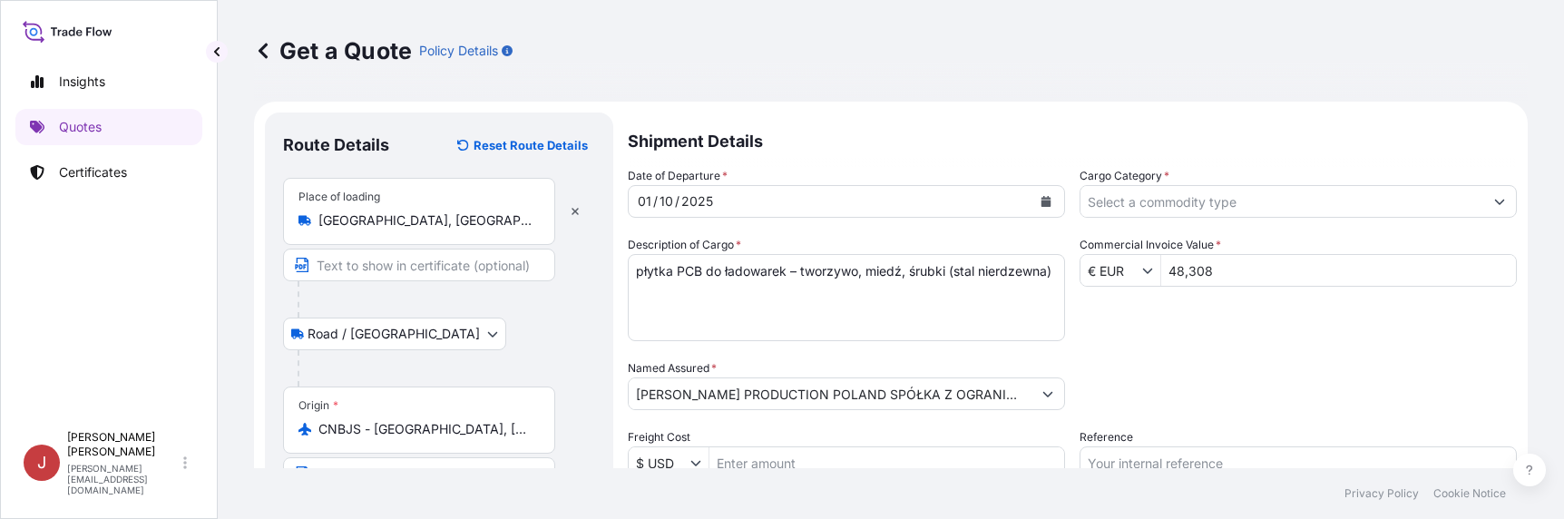
click at [1264, 205] on input "Cargo Category *" at bounding box center [1282, 201] width 403 height 33
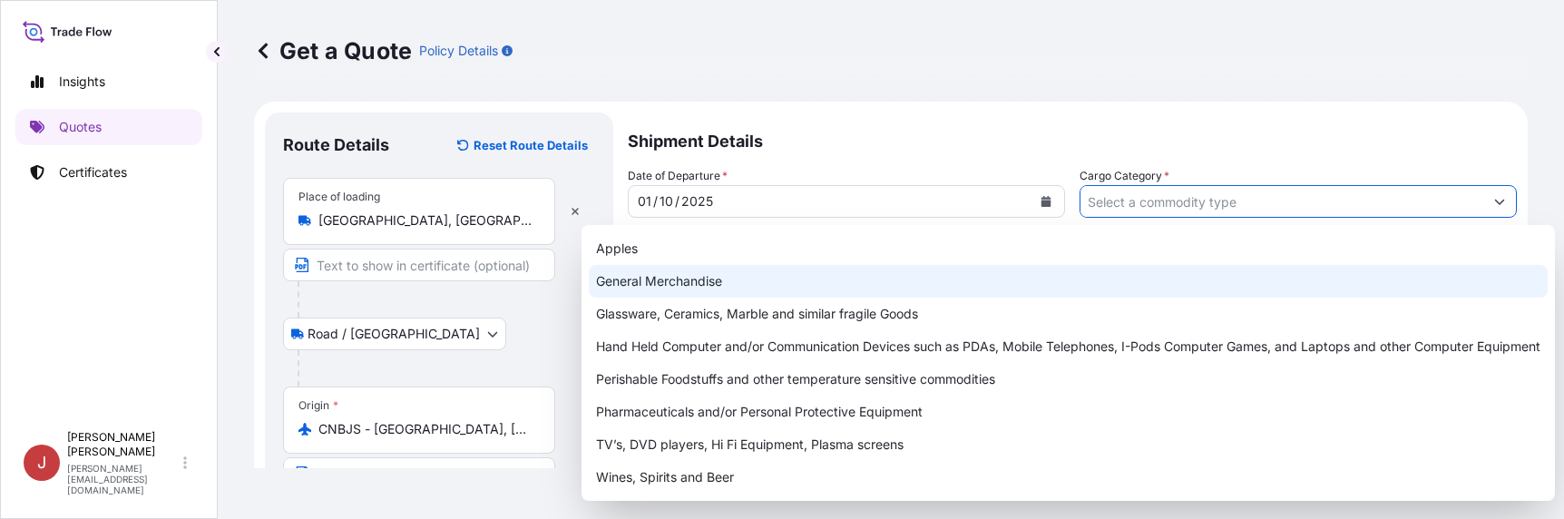
click at [883, 280] on div "General Merchandise" at bounding box center [1068, 281] width 959 height 33
type input "General Merchandise"
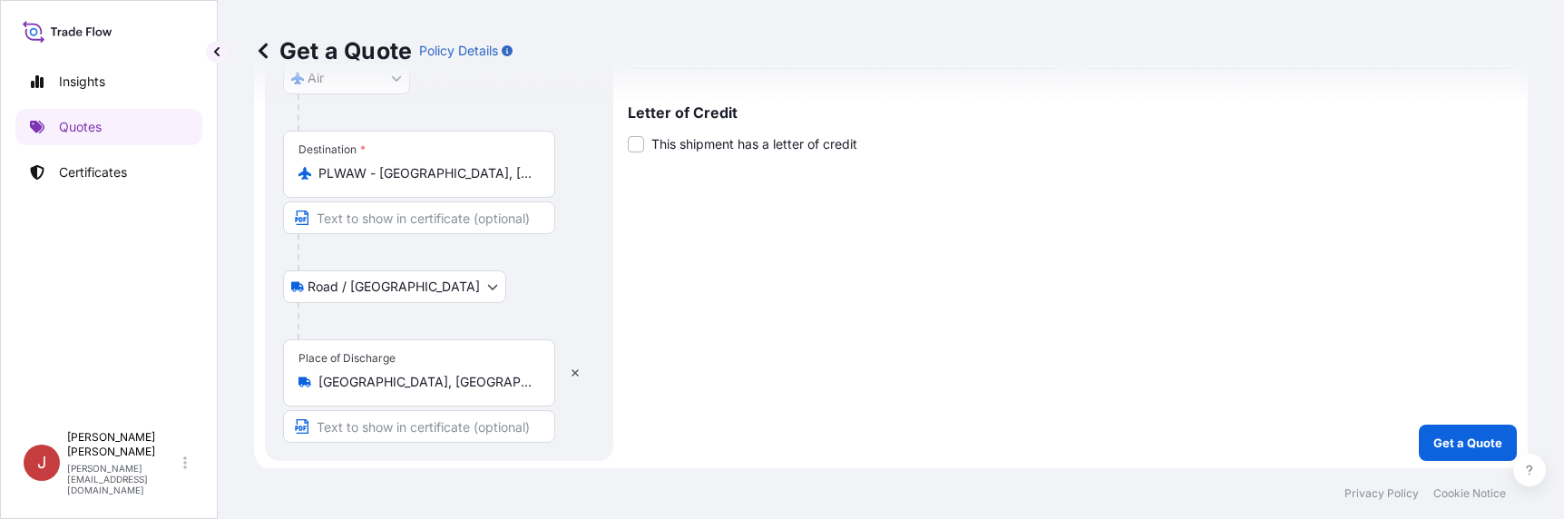
scroll to position [483, 0]
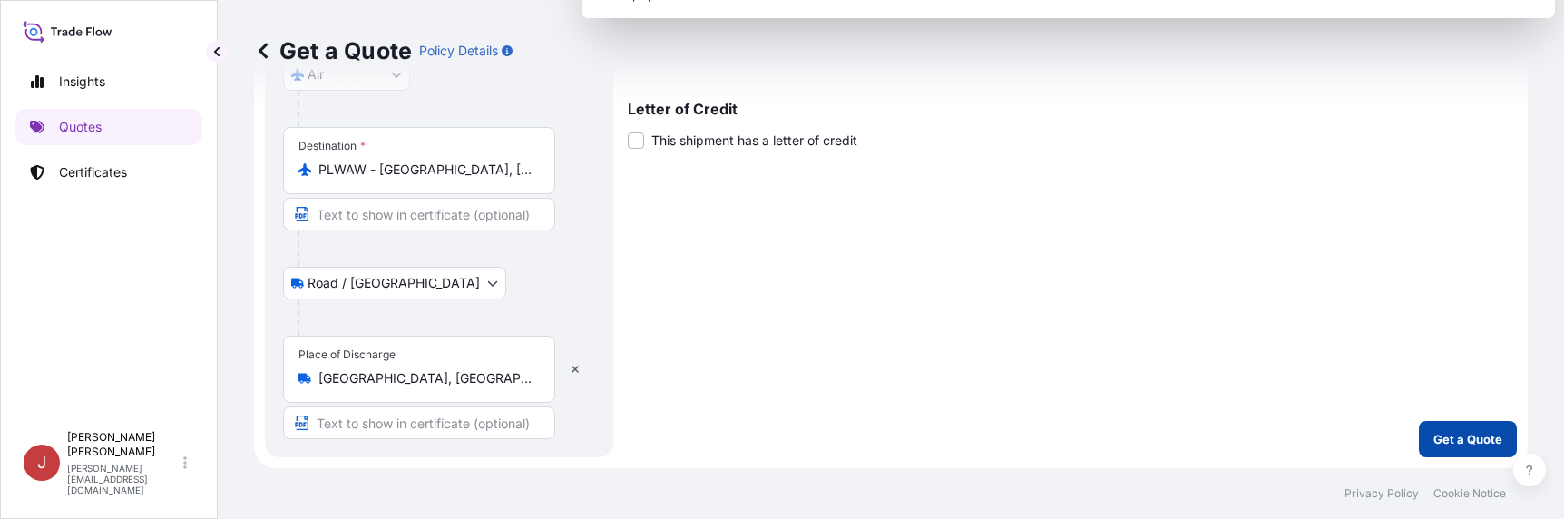
click at [1466, 447] on p "Get a Quote" at bounding box center [1468, 439] width 69 height 18
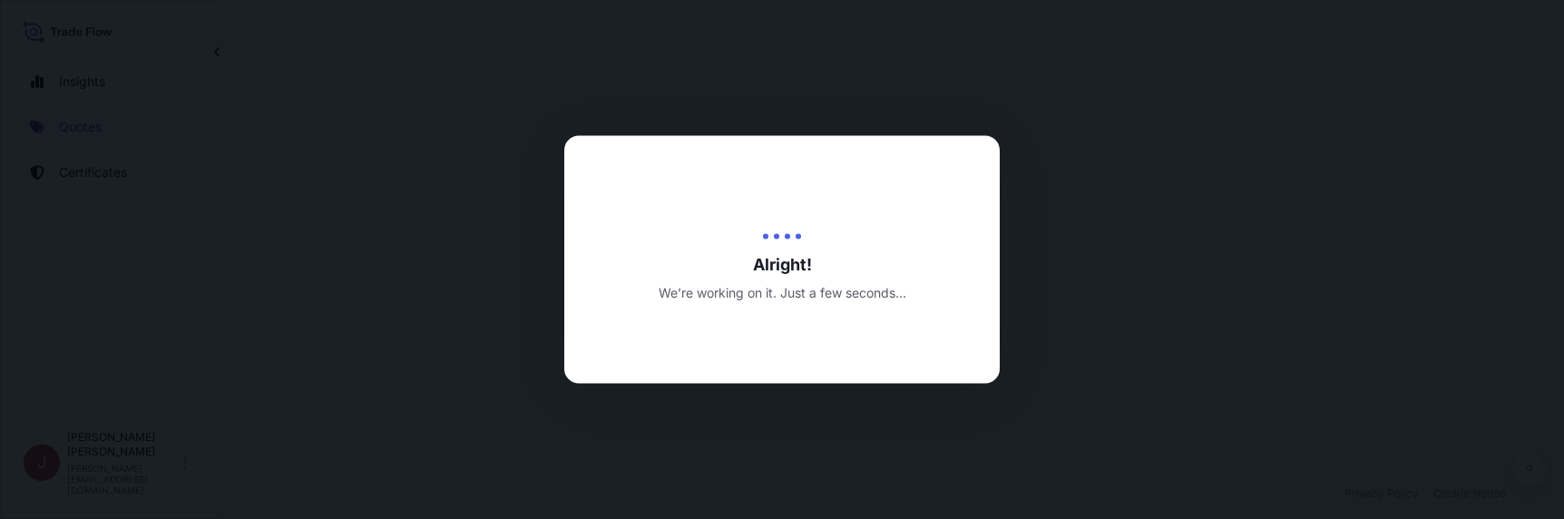
select select "Road / [GEOGRAPHIC_DATA]"
select select "Air"
select select "Road / [GEOGRAPHIC_DATA]"
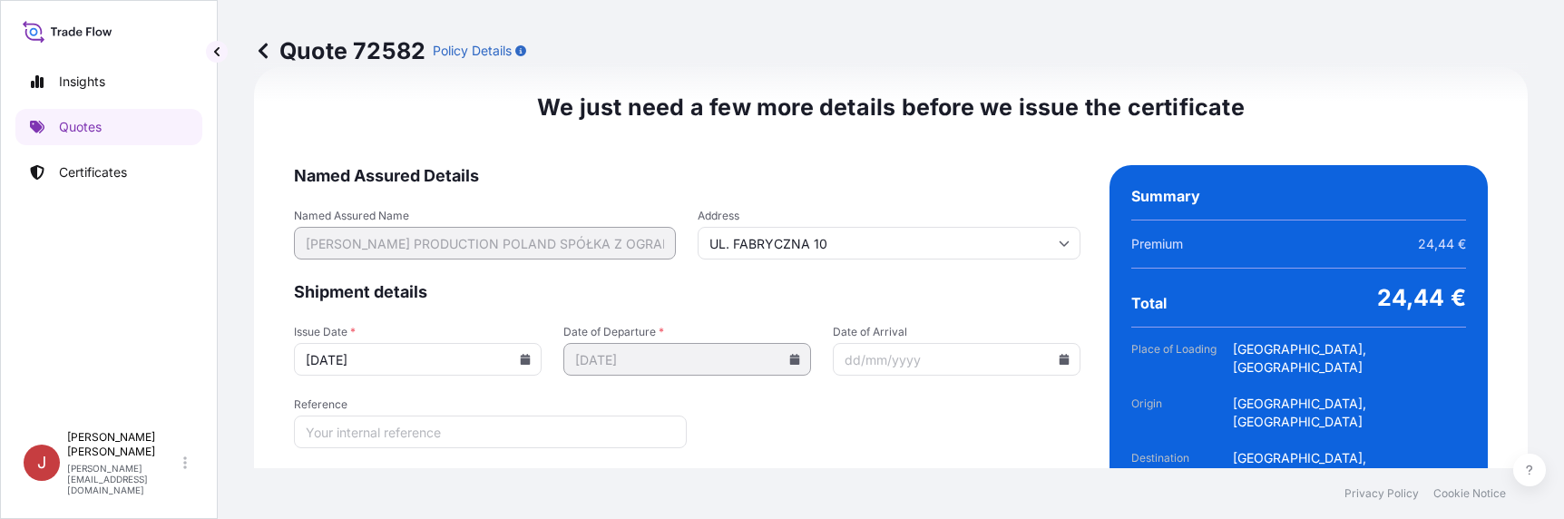
scroll to position [2800, 0]
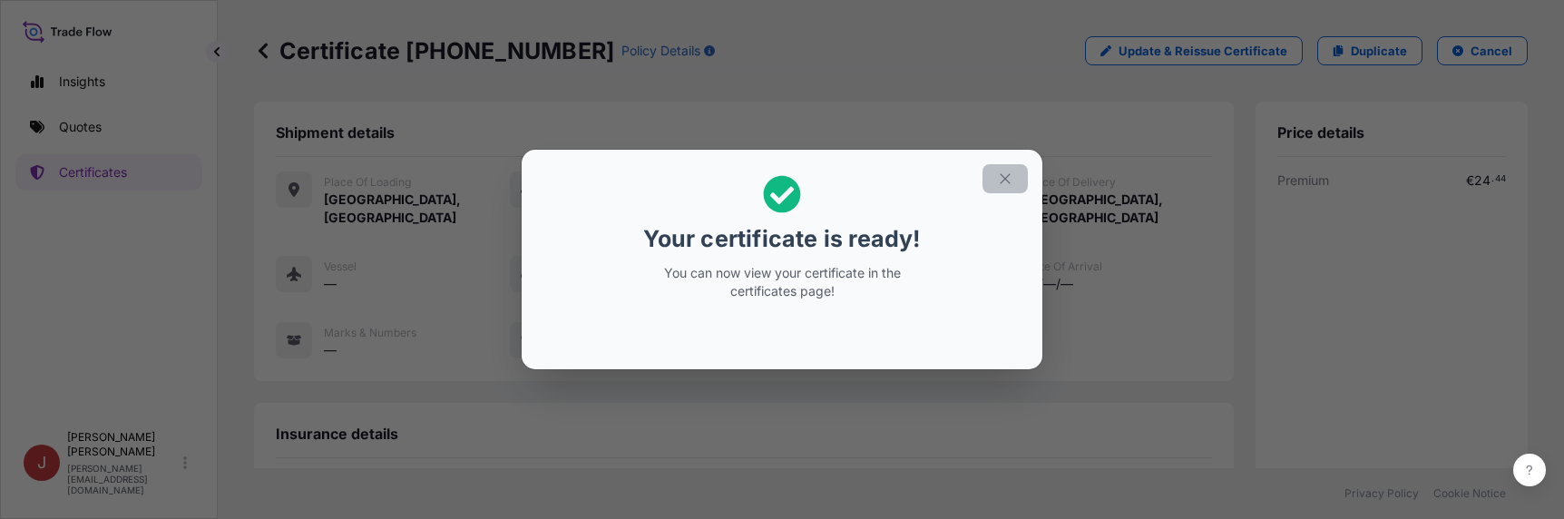
click at [1012, 181] on icon "button" at bounding box center [1005, 179] width 16 height 16
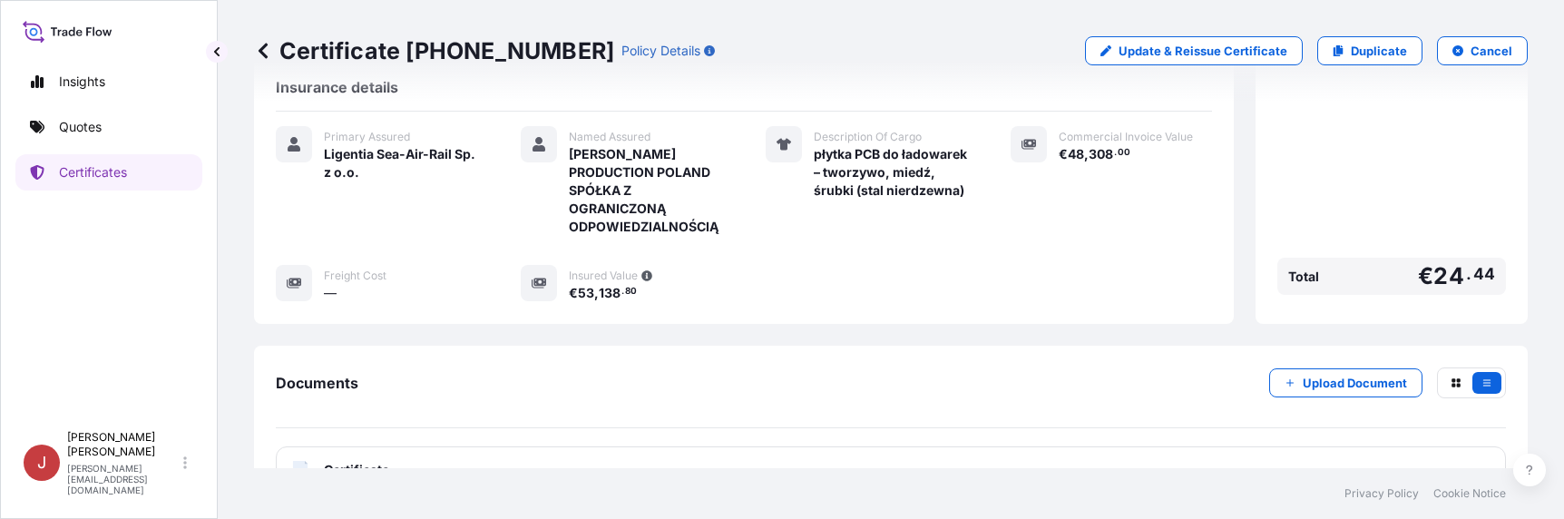
scroll to position [437, 0]
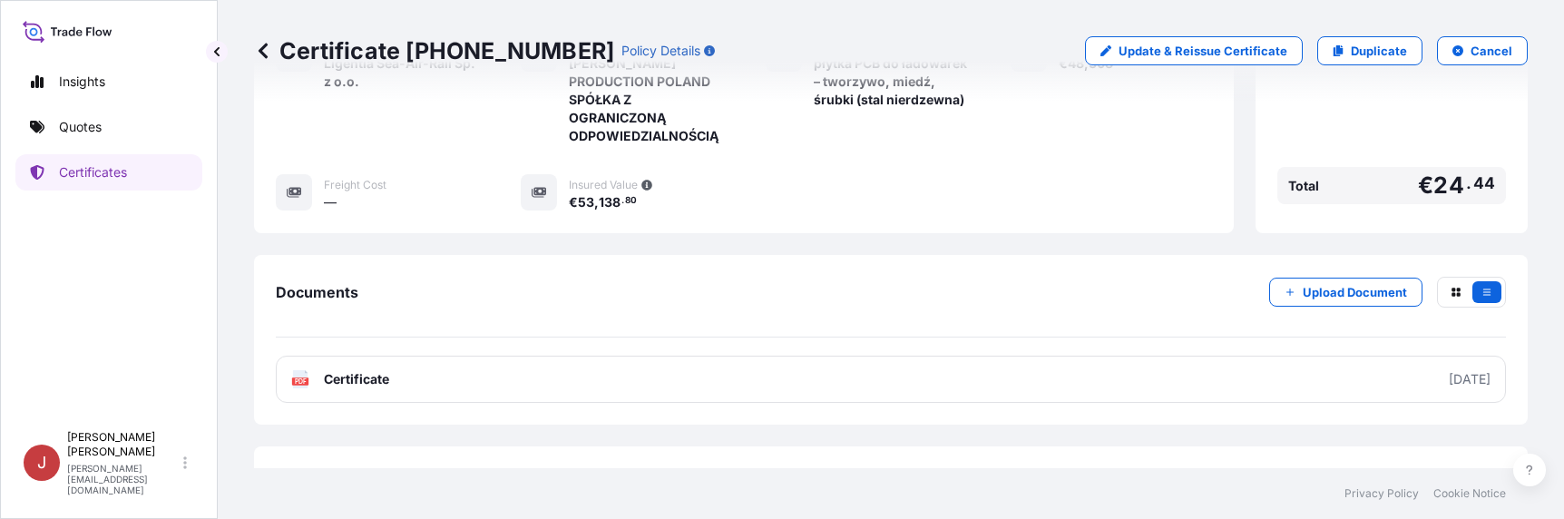
click at [88, 225] on div "Insights Quotes Certificates" at bounding box center [108, 234] width 187 height 375
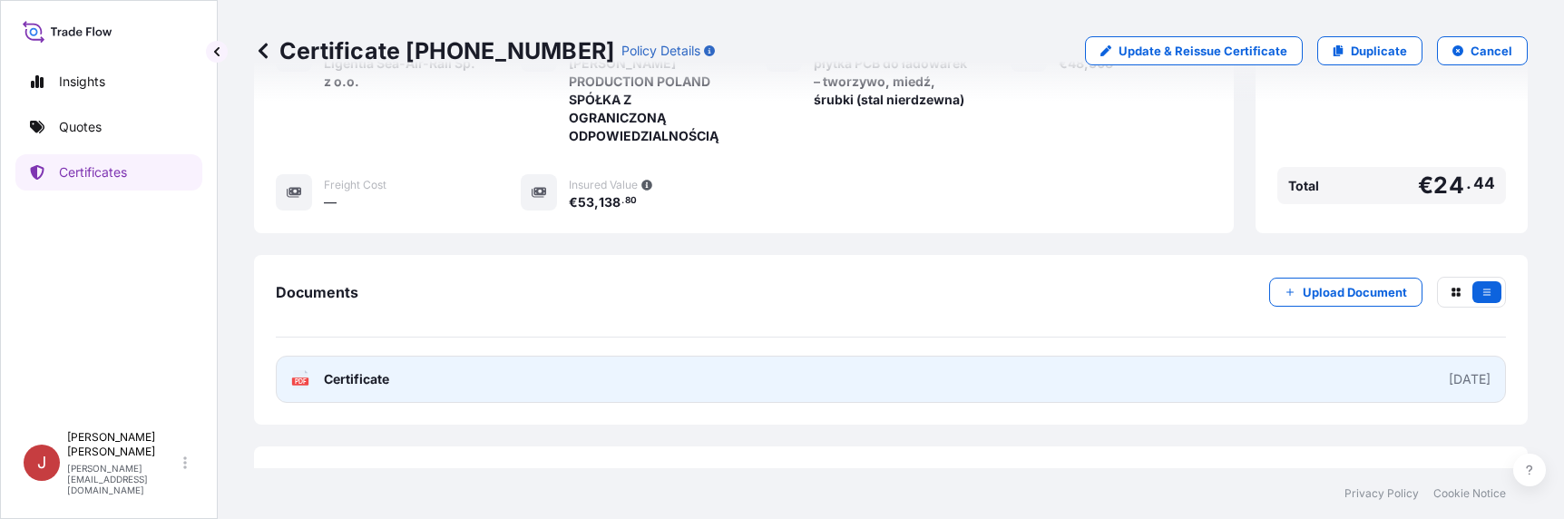
click at [1297, 356] on link "PDF Certificate [DATE]" at bounding box center [891, 379] width 1230 height 47
